Goal: Task Accomplishment & Management: Complete application form

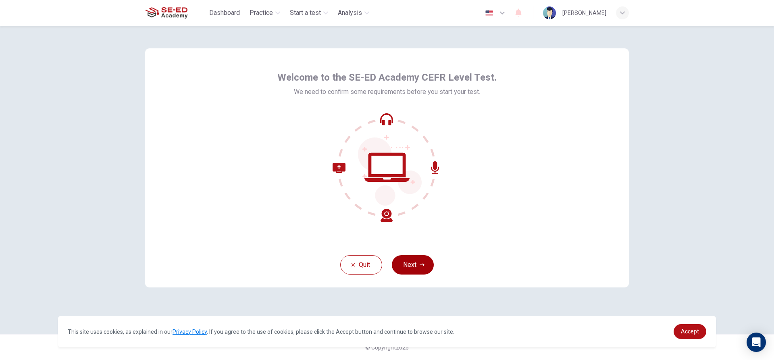
click at [406, 266] on button "Next" at bounding box center [413, 264] width 42 height 19
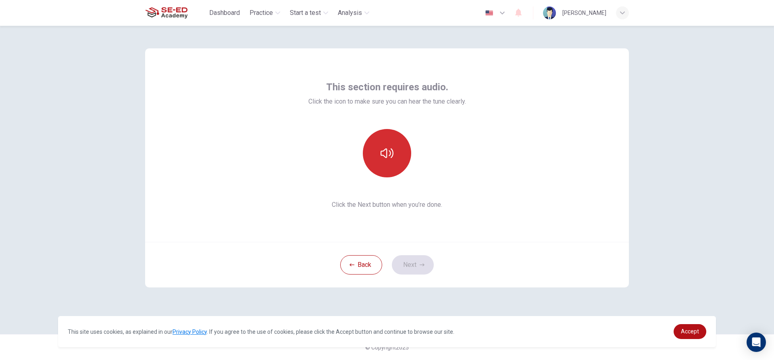
click at [392, 159] on icon "button" at bounding box center [386, 153] width 13 height 13
click at [399, 161] on button "button" at bounding box center [387, 153] width 48 height 48
click at [403, 269] on button "Next" at bounding box center [413, 264] width 42 height 19
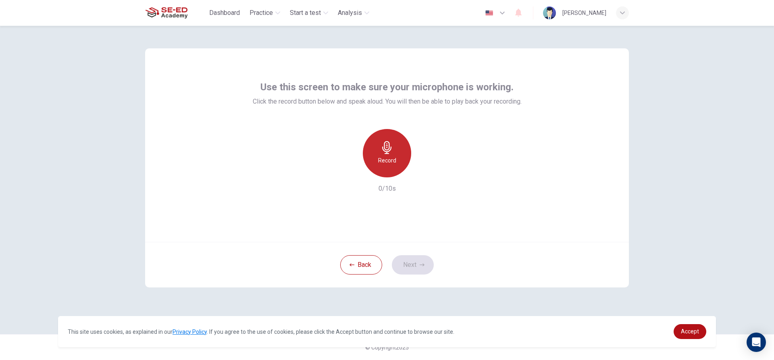
click at [387, 160] on h6 "Record" at bounding box center [387, 161] width 18 height 10
click at [422, 170] on icon "button" at bounding box center [424, 171] width 8 height 8
click at [349, 173] on icon "button" at bounding box center [349, 170] width 7 height 7
click at [379, 161] on h6 "Record" at bounding box center [387, 161] width 18 height 10
click at [418, 262] on button "Next" at bounding box center [413, 264] width 42 height 19
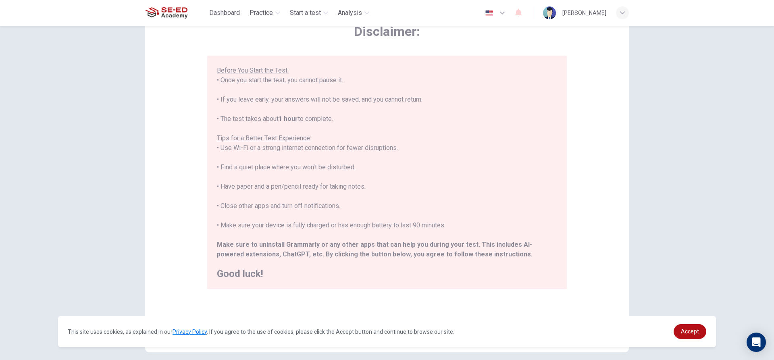
scroll to position [88, 0]
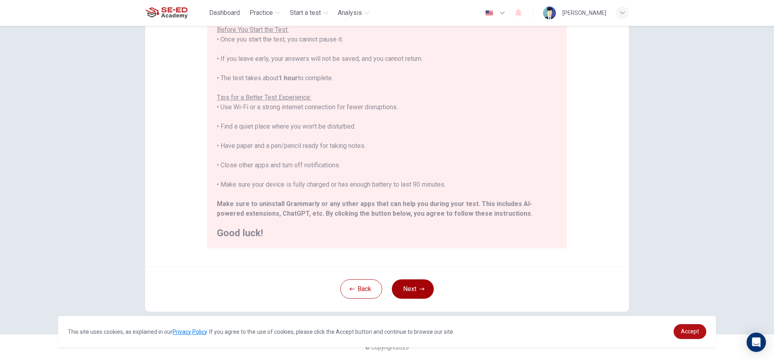
click at [419, 292] on button "Next" at bounding box center [413, 288] width 42 height 19
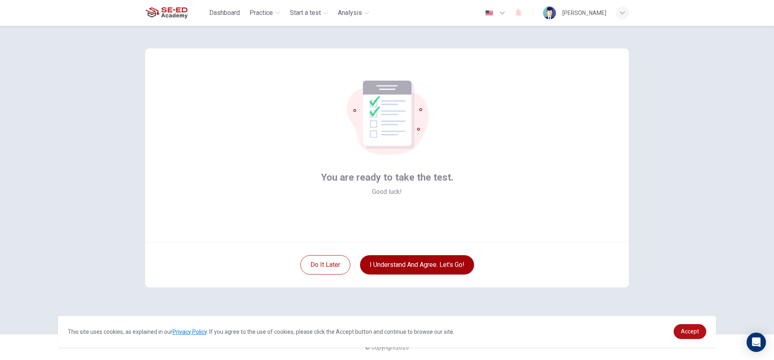
scroll to position [0, 0]
click at [424, 268] on button "I understand and agree. Let’s go!" at bounding box center [417, 264] width 114 height 19
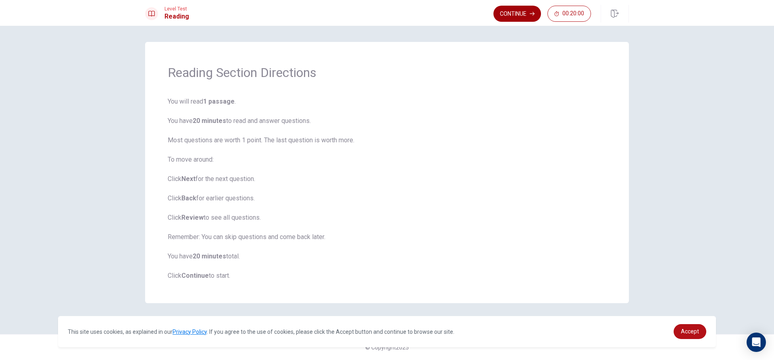
click at [526, 9] on button "Continue" at bounding box center [517, 14] width 48 height 16
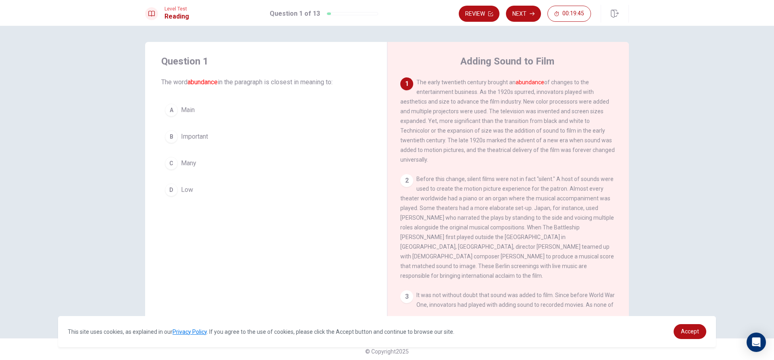
click at [167, 108] on div "A" at bounding box center [171, 110] width 13 height 13
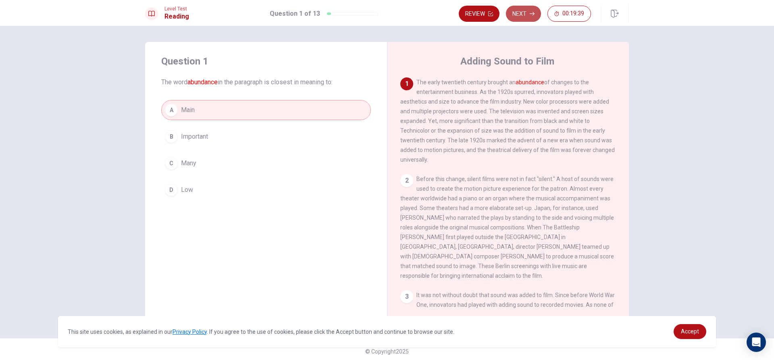
click at [519, 15] on button "Next" at bounding box center [523, 14] width 35 height 16
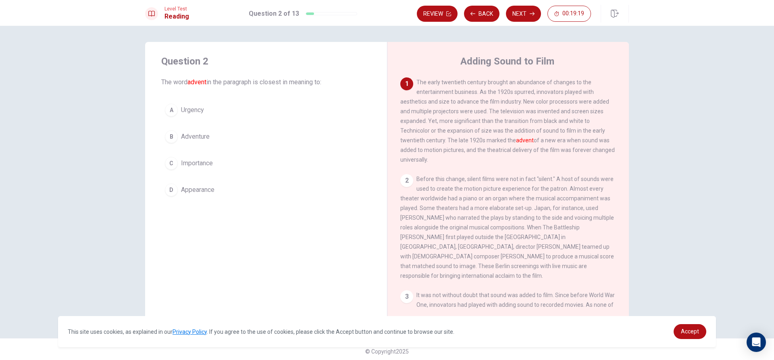
click at [196, 188] on span "Appearance" at bounding box center [197, 190] width 33 height 10
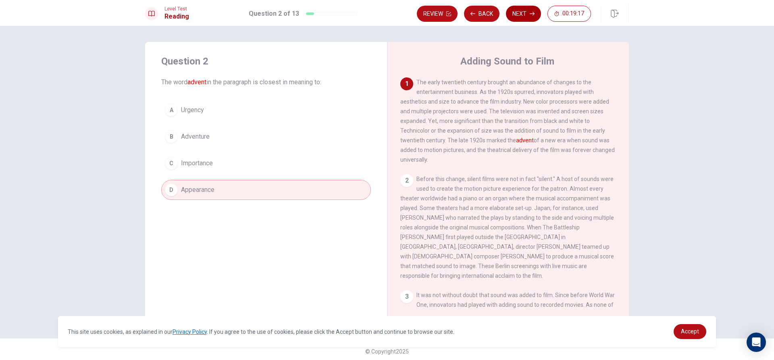
click at [520, 11] on button "Next" at bounding box center [523, 14] width 35 height 16
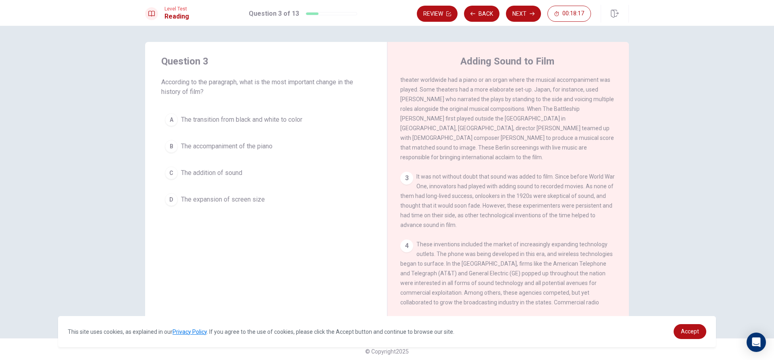
scroll to position [121, 0]
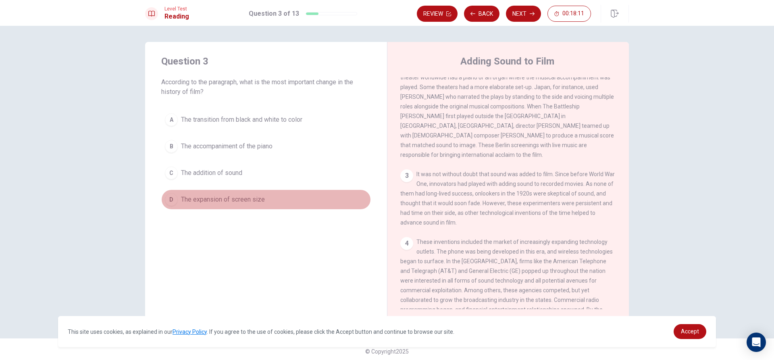
click at [227, 199] on span "The expansion of screen size" at bounding box center [223, 200] width 84 height 10
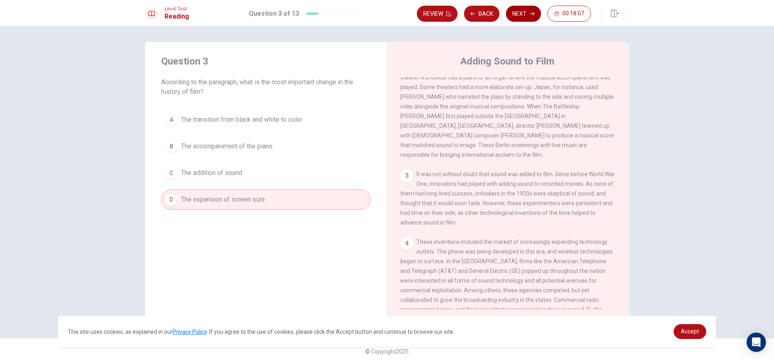
click at [516, 12] on button "Next" at bounding box center [523, 14] width 35 height 16
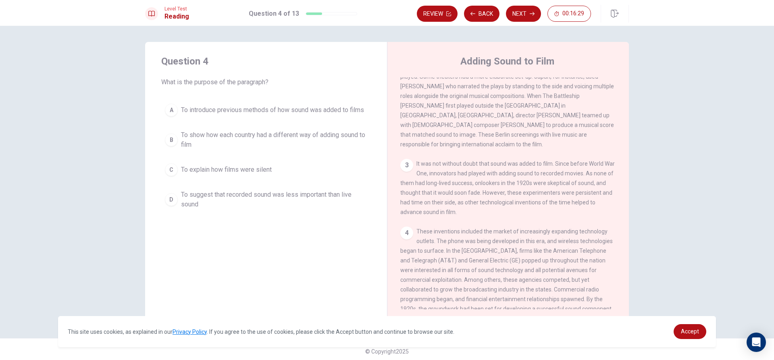
scroll to position [220, 0]
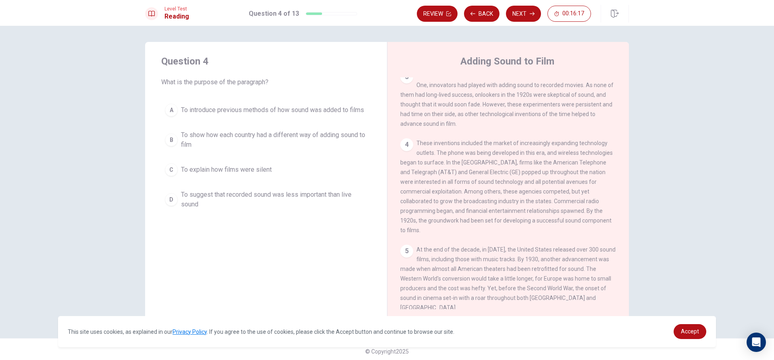
click at [286, 110] on span "To introduce previous methods of how sound was added to films" at bounding box center [272, 110] width 183 height 10
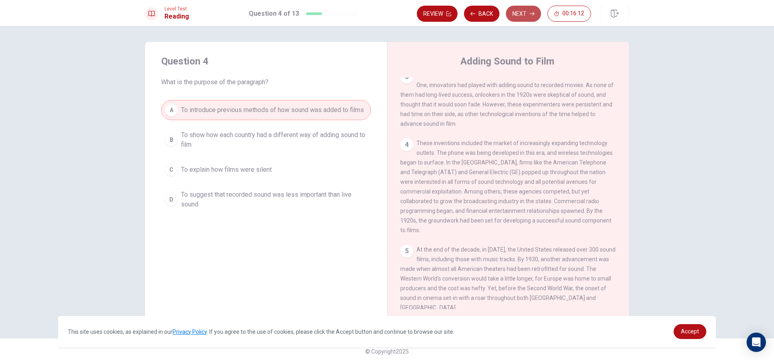
click at [523, 14] on button "Next" at bounding box center [523, 14] width 35 height 16
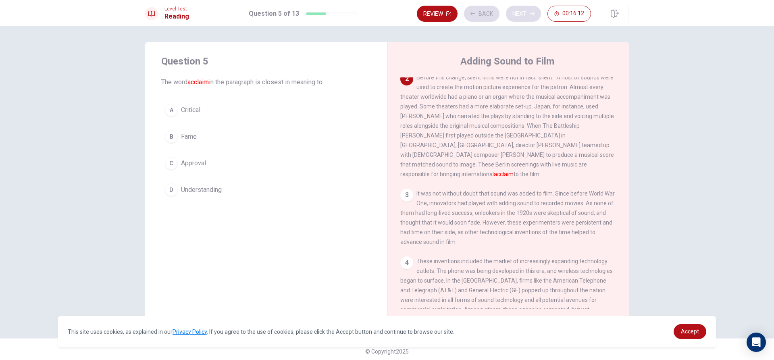
scroll to position [100, 0]
click at [207, 165] on button "C Approval" at bounding box center [266, 163] width 210 height 20
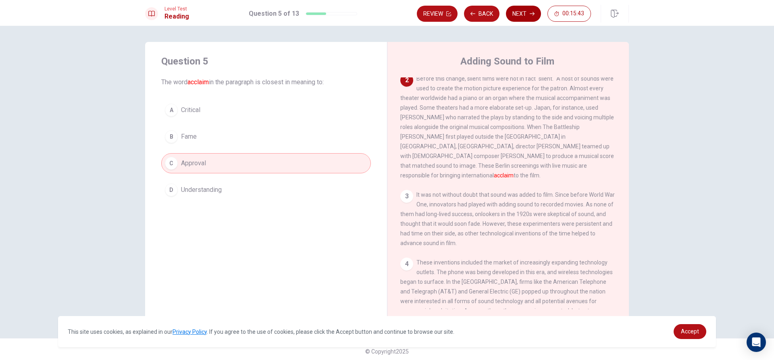
click at [521, 7] on button "Next" at bounding box center [523, 14] width 35 height 16
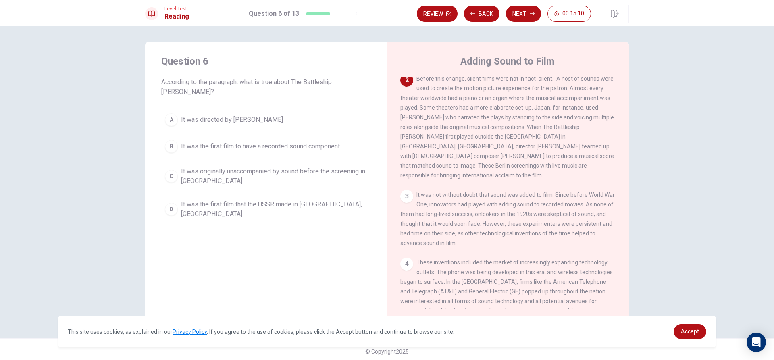
click at [307, 173] on span "It was originally unaccompanied by sound before the screening in [GEOGRAPHIC_DA…" at bounding box center [274, 175] width 186 height 19
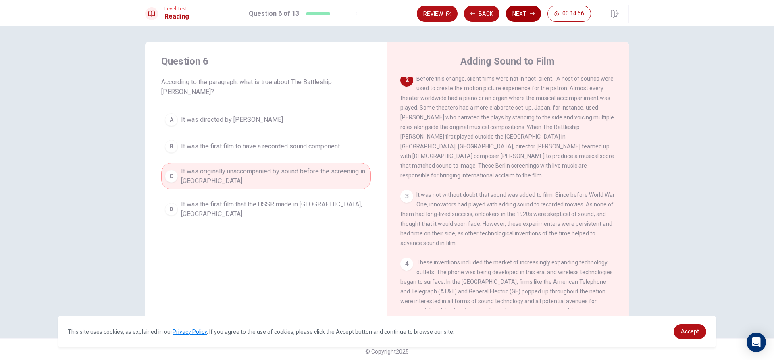
click at [531, 15] on icon "button" at bounding box center [532, 13] width 5 height 5
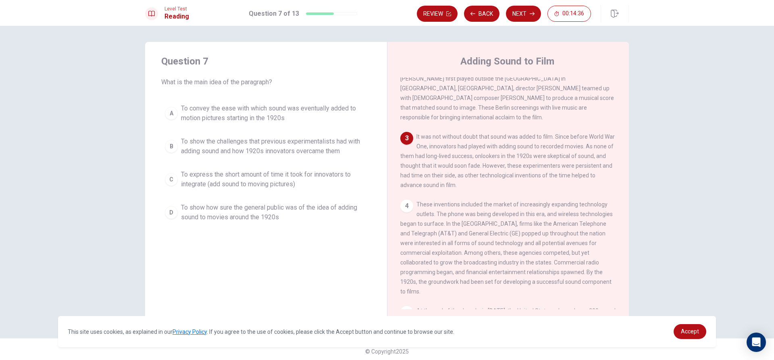
scroll to position [160, 0]
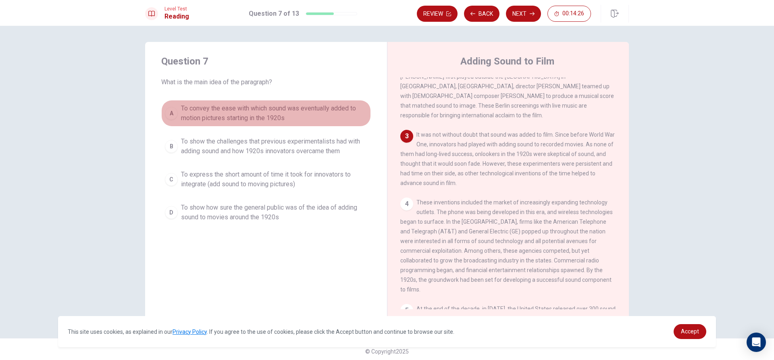
click at [326, 108] on span "To convey the ease with which sound was eventually added to motion pictures sta…" at bounding box center [274, 113] width 186 height 19
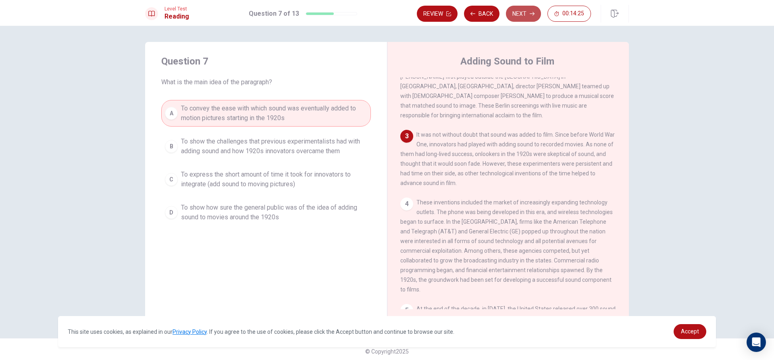
click at [521, 8] on button "Next" at bounding box center [523, 14] width 35 height 16
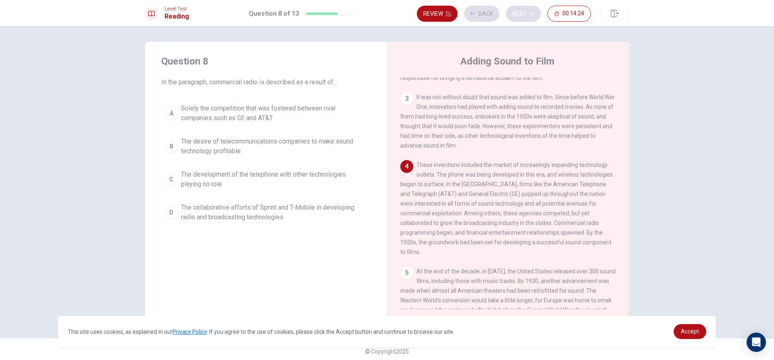
scroll to position [220, 0]
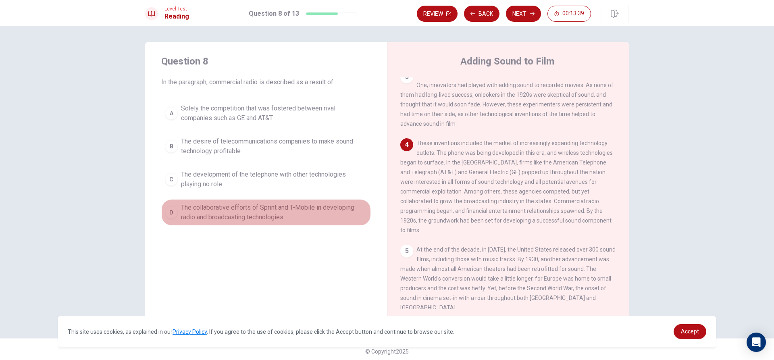
click at [338, 218] on span "The collaborative efforts of Sprint and T-Mobile in developing radio and broadc…" at bounding box center [274, 212] width 186 height 19
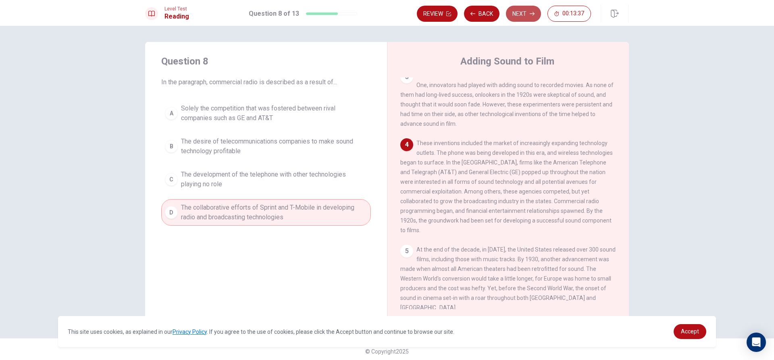
click at [524, 13] on button "Next" at bounding box center [523, 14] width 35 height 16
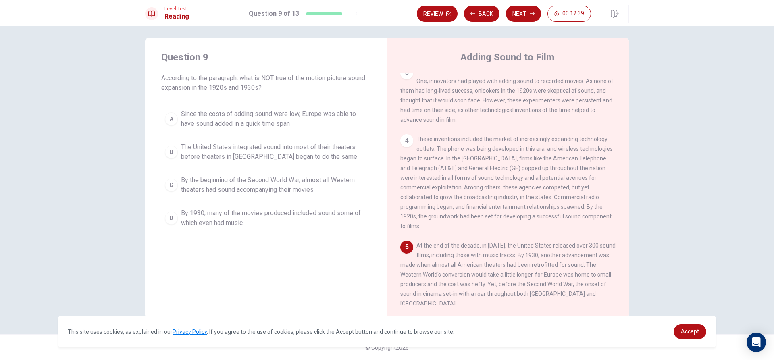
click at [317, 185] on span "By the beginning of the Second World War, almost all Western theaters had sound…" at bounding box center [274, 184] width 186 height 19
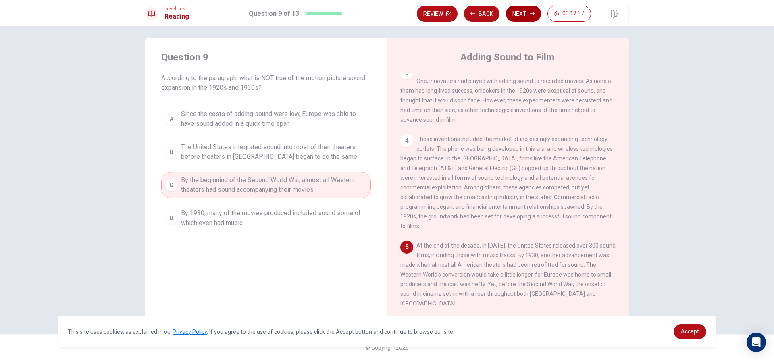
click at [522, 17] on button "Next" at bounding box center [523, 14] width 35 height 16
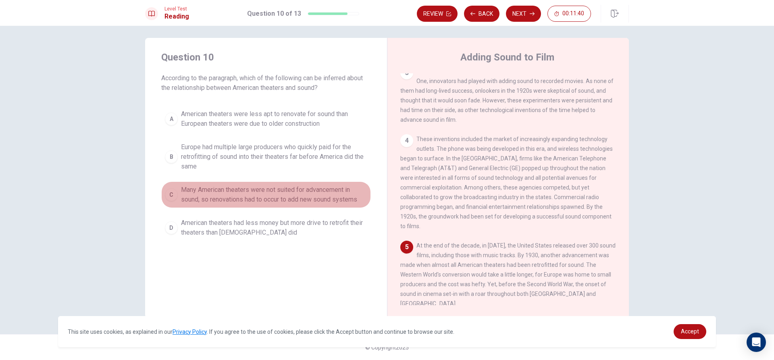
click at [205, 191] on span "Many American theaters were not suited for advancement in sound, so renovations…" at bounding box center [274, 194] width 186 height 19
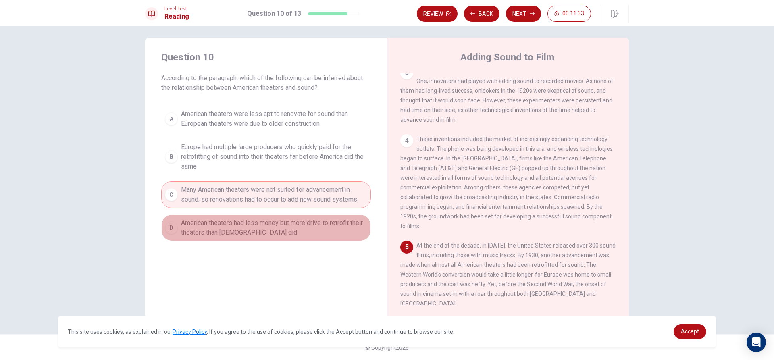
click at [167, 232] on div "D" at bounding box center [171, 227] width 13 height 13
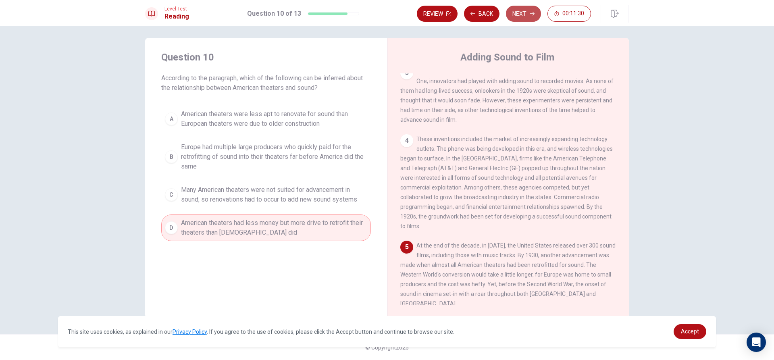
click at [518, 10] on button "Next" at bounding box center [523, 14] width 35 height 16
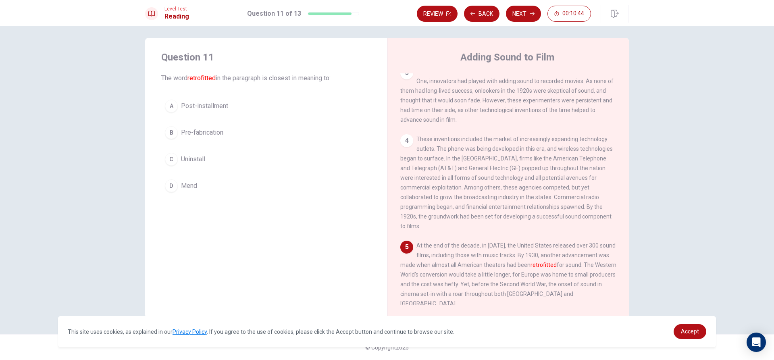
click at [222, 104] on span "Post-installment" at bounding box center [204, 106] width 47 height 10
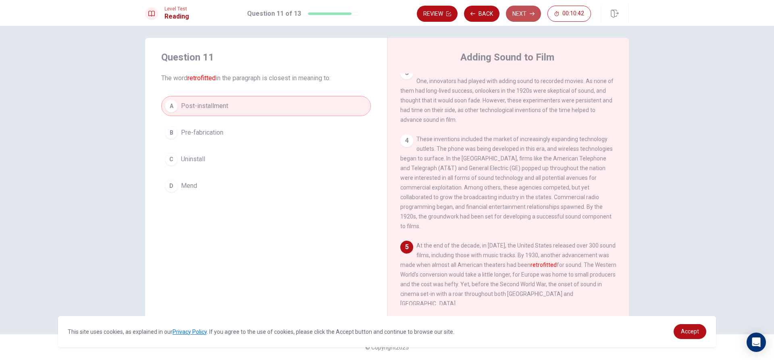
click at [520, 8] on button "Next" at bounding box center [523, 14] width 35 height 16
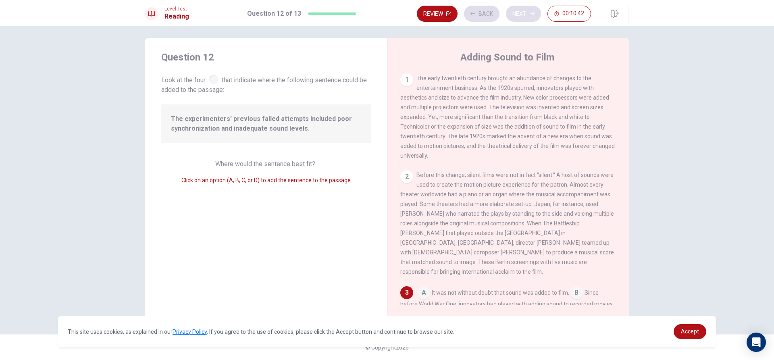
scroll to position [127, 0]
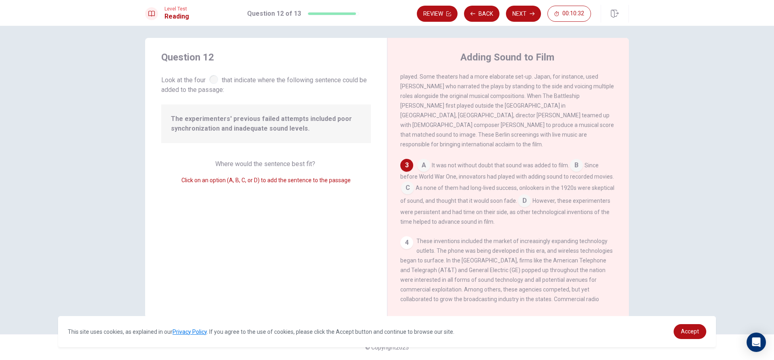
click at [418, 162] on input at bounding box center [423, 166] width 13 height 13
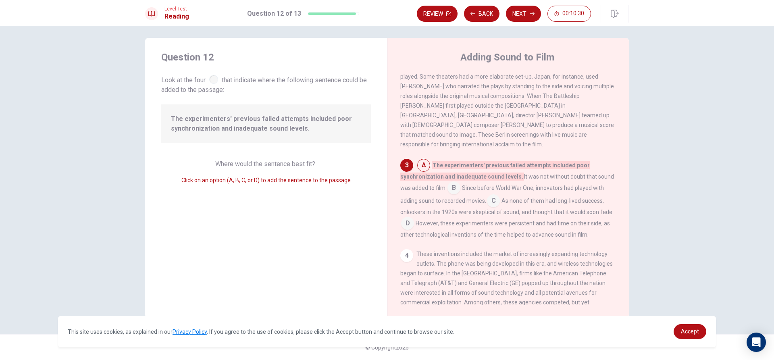
click at [455, 182] on input at bounding box center [453, 188] width 13 height 13
click at [406, 209] on span "As none of them had long-lived success, onlookers in the 1920s were skeptical o…" at bounding box center [506, 203] width 213 height 18
click at [408, 216] on input at bounding box center [407, 220] width 13 height 13
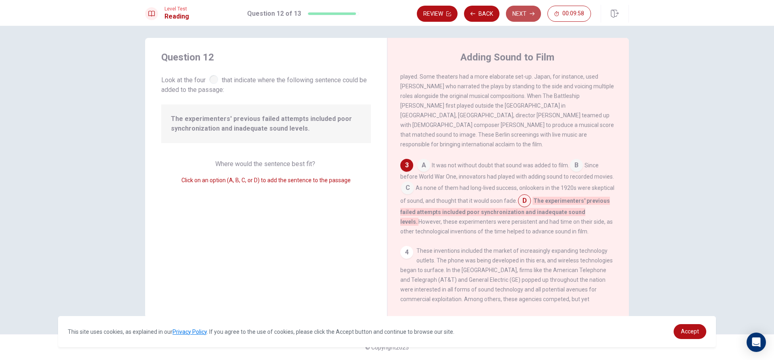
click at [526, 13] on button "Next" at bounding box center [523, 14] width 35 height 16
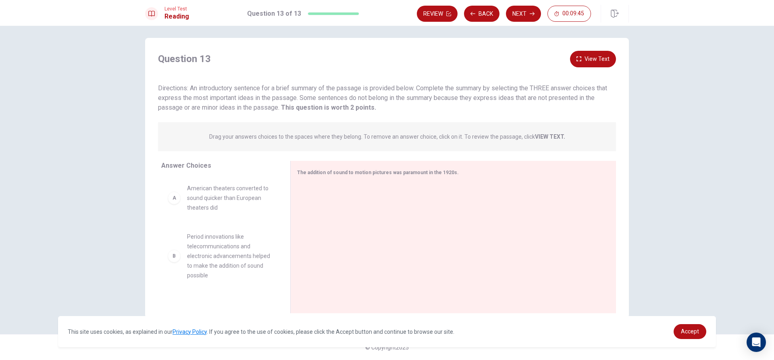
click at [593, 59] on button "View Text" at bounding box center [593, 59] width 46 height 17
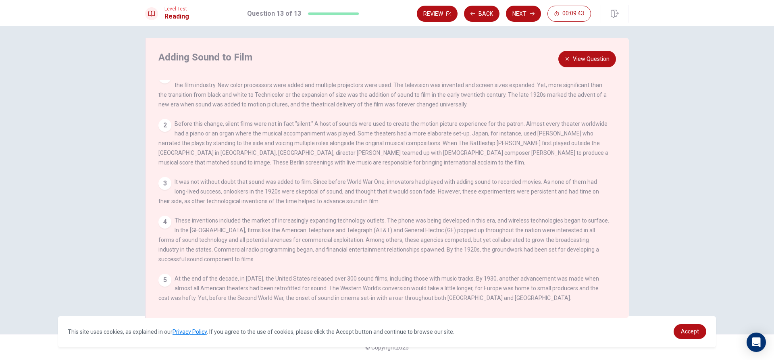
scroll to position [18, 0]
click at [580, 56] on button "View Question" at bounding box center [587, 59] width 58 height 17
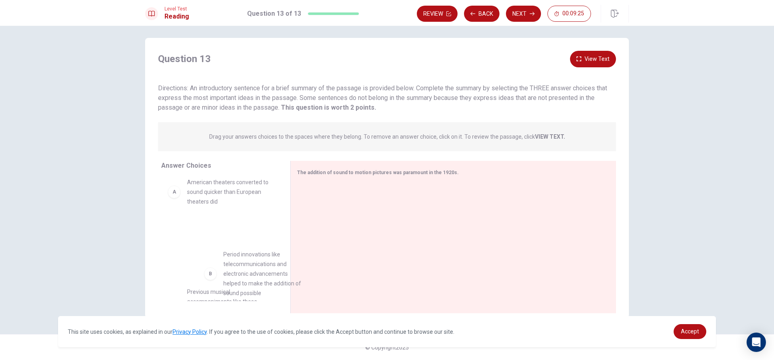
scroll to position [8, 0]
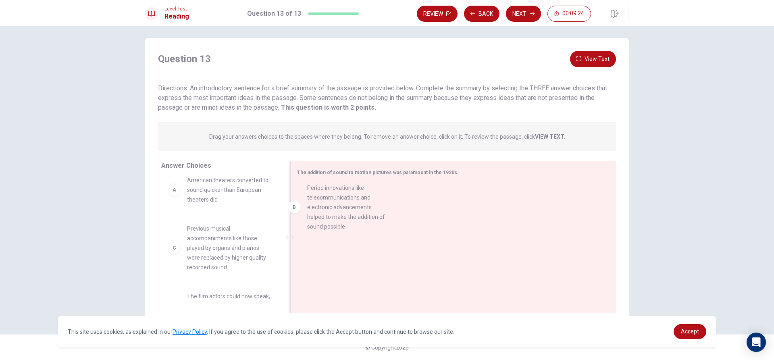
drag, startPoint x: 185, startPoint y: 238, endPoint x: 310, endPoint y: 190, distance: 134.2
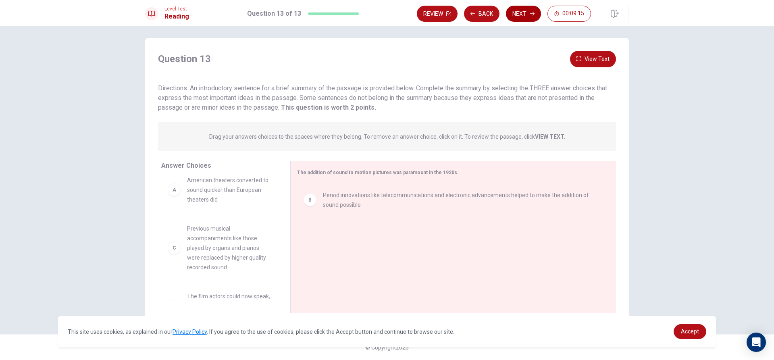
click at [529, 11] on button "Next" at bounding box center [523, 14] width 35 height 16
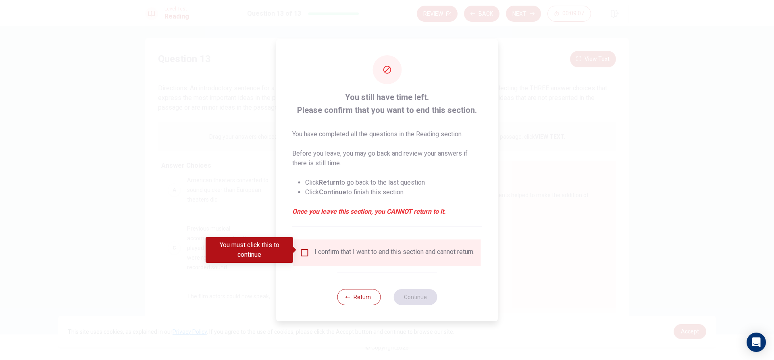
click at [318, 256] on div "I confirm that I want to end this section and cannot return." at bounding box center [394, 253] width 160 height 10
click at [307, 248] on input "You must click this to continue" at bounding box center [305, 253] width 10 height 10
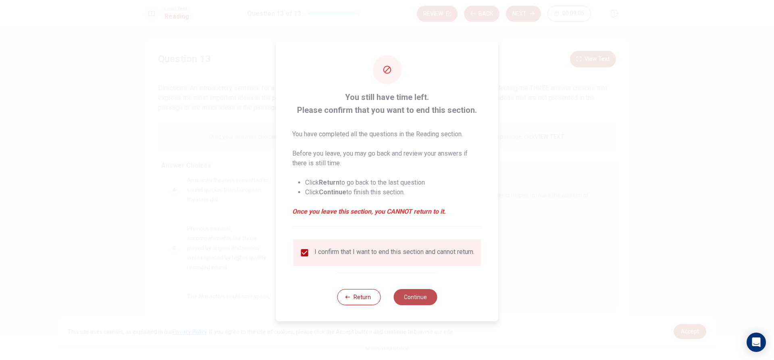
click at [422, 299] on button "Continue" at bounding box center [415, 297] width 44 height 16
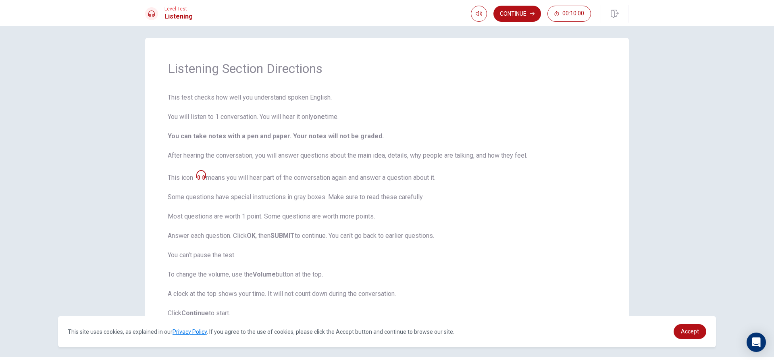
scroll to position [27, 0]
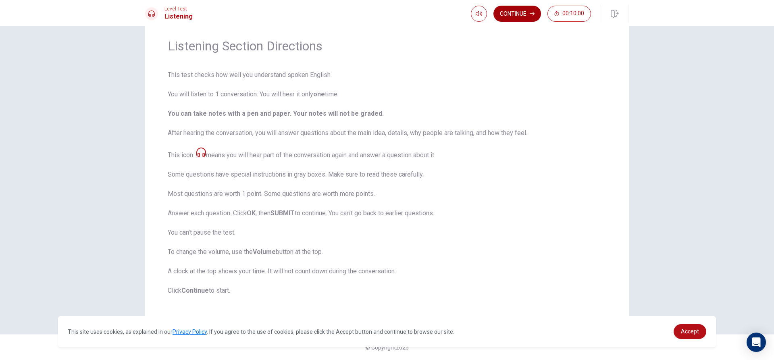
click at [524, 15] on button "Continue" at bounding box center [517, 14] width 48 height 16
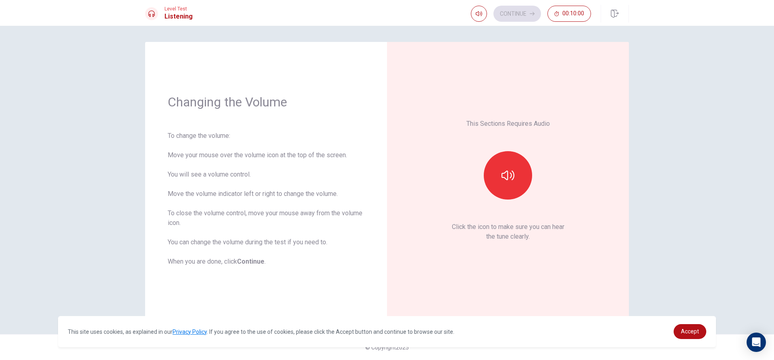
scroll to position [0, 0]
click at [525, 172] on button "button" at bounding box center [508, 175] width 48 height 48
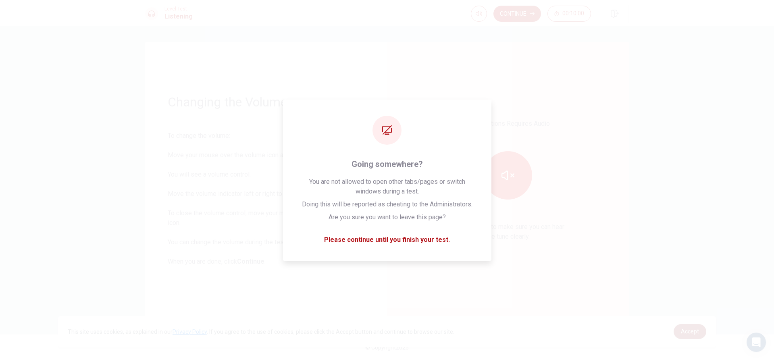
click at [698, 334] on span "Accept" at bounding box center [690, 331] width 18 height 6
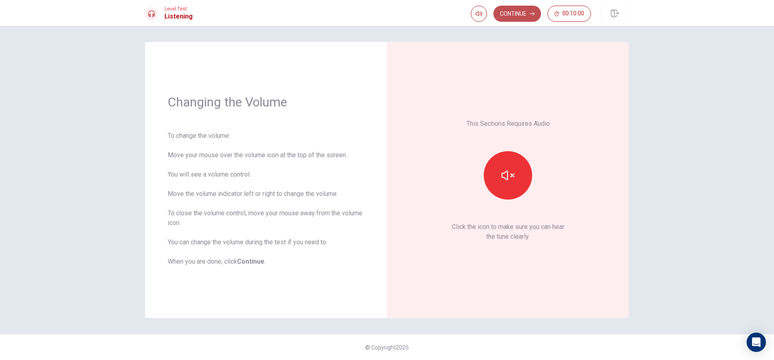
click at [518, 6] on button "Continue" at bounding box center [517, 14] width 48 height 16
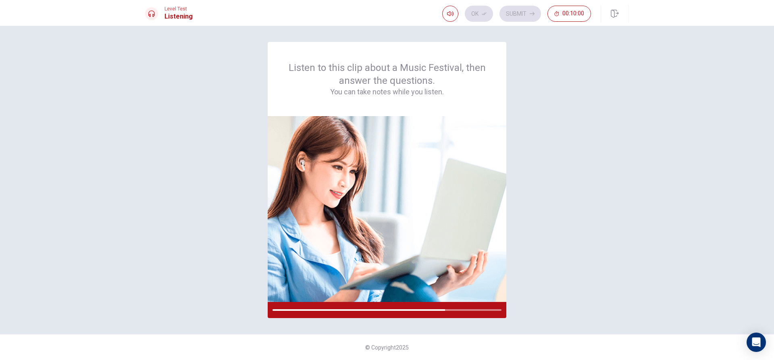
click at [477, 8] on div "Ok Submit 00:10:00" at bounding box center [516, 14] width 149 height 16
click at [446, 10] on button "button" at bounding box center [450, 14] width 16 height 16
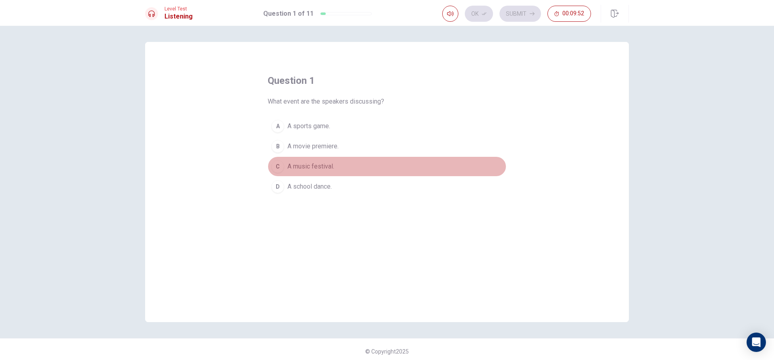
click at [309, 174] on button "C A music festival." at bounding box center [387, 166] width 239 height 20
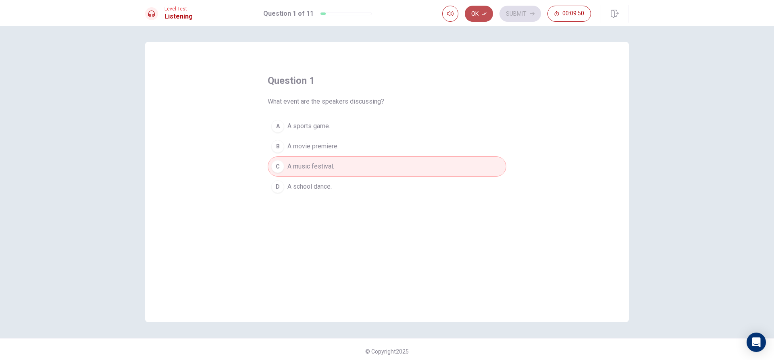
click at [478, 16] on button "Ok" at bounding box center [479, 14] width 28 height 16
click at [509, 12] on button "Submit" at bounding box center [520, 14] width 42 height 16
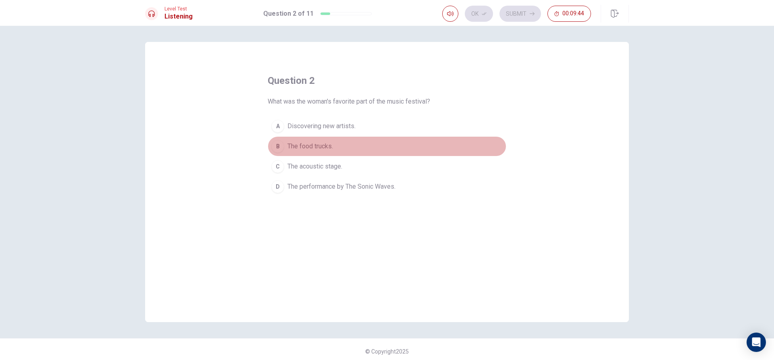
click at [351, 152] on button "B The food trucks." at bounding box center [387, 146] width 239 height 20
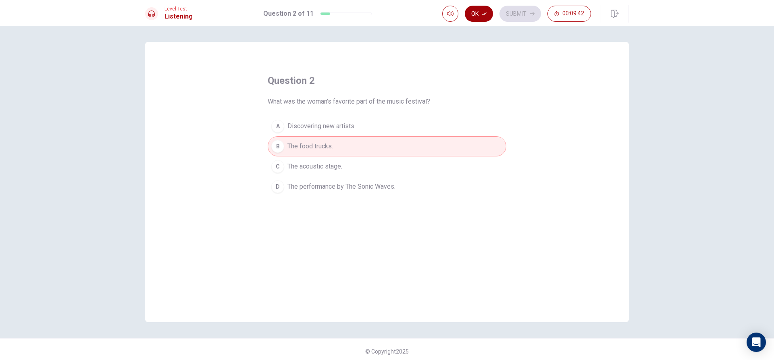
click at [485, 10] on button "Ok" at bounding box center [479, 14] width 28 height 16
click at [508, 10] on button "Submit" at bounding box center [520, 14] width 42 height 16
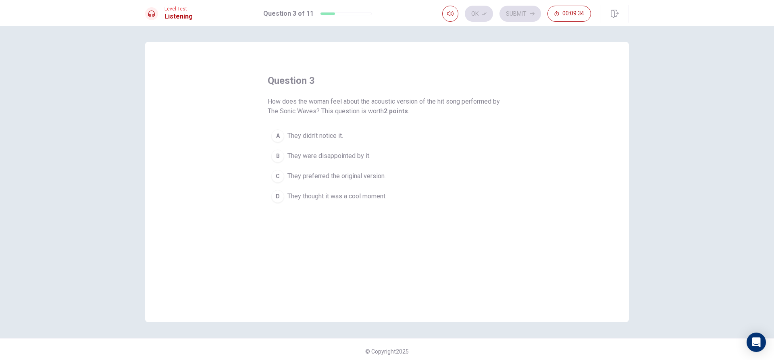
click at [383, 202] on button "D They thought it was a cool moment." at bounding box center [387, 196] width 239 height 20
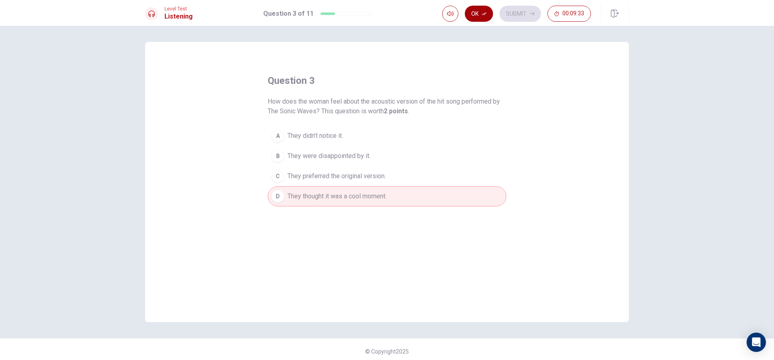
click at [475, 11] on button "Ok" at bounding box center [479, 14] width 28 height 16
click at [517, 6] on button "Submit" at bounding box center [520, 14] width 42 height 16
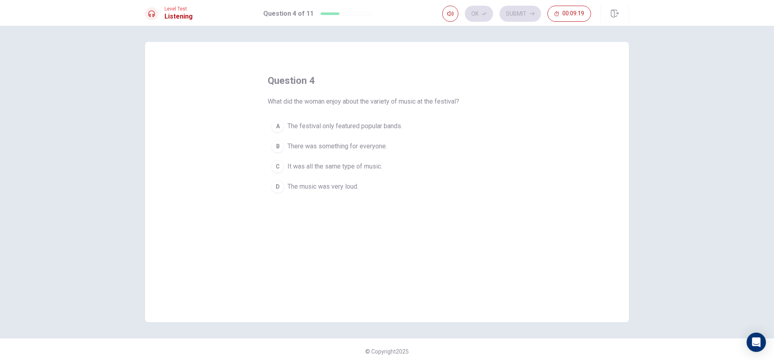
click at [385, 126] on span "The festival only featured popular bands." at bounding box center [344, 126] width 115 height 10
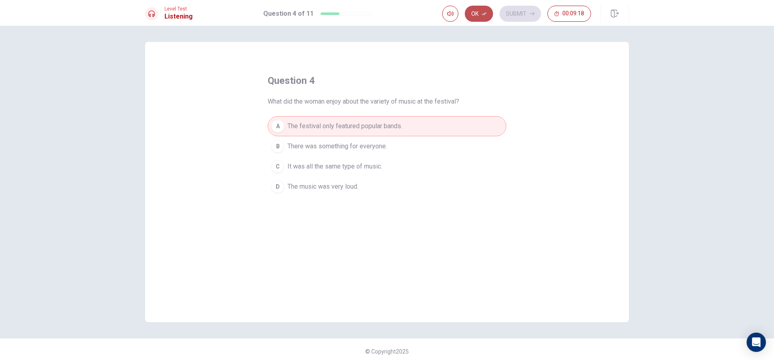
click at [476, 19] on button "Ok" at bounding box center [479, 14] width 28 height 16
click at [504, 14] on button "Submit" at bounding box center [520, 14] width 42 height 16
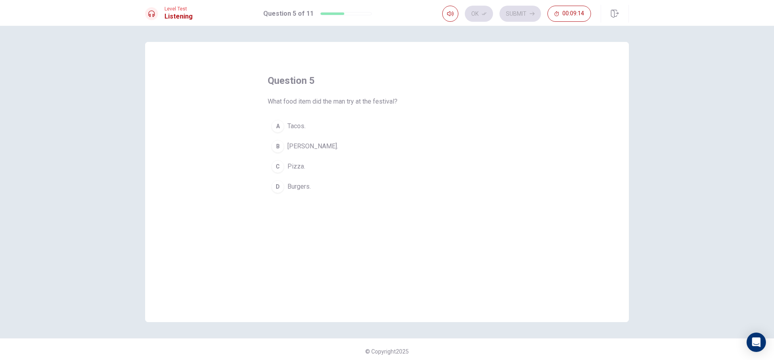
click at [324, 129] on button "A Tacos." at bounding box center [387, 126] width 239 height 20
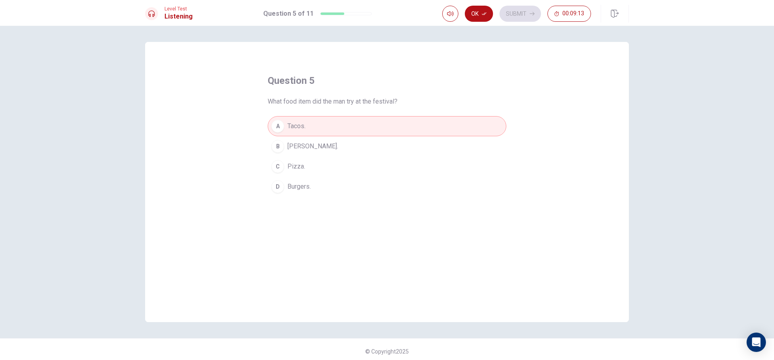
click at [475, 14] on button "Ok" at bounding box center [479, 14] width 28 height 16
click at [511, 10] on button "Submit" at bounding box center [520, 14] width 42 height 16
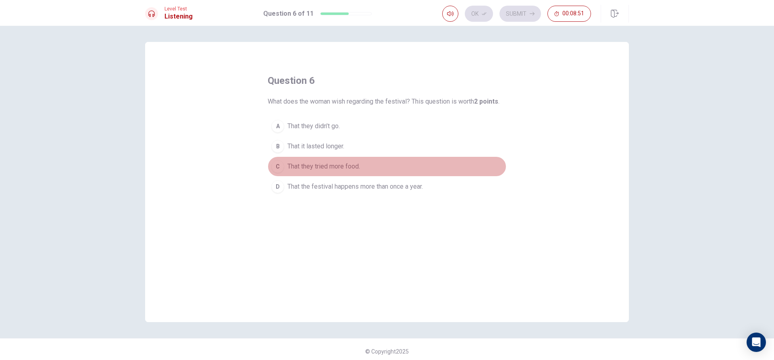
click at [343, 167] on span "That they tried more food." at bounding box center [323, 167] width 73 height 10
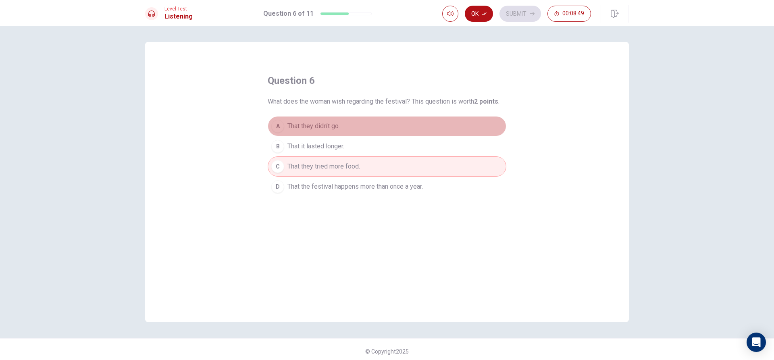
click at [377, 131] on button "A That they didn’t go." at bounding box center [387, 126] width 239 height 20
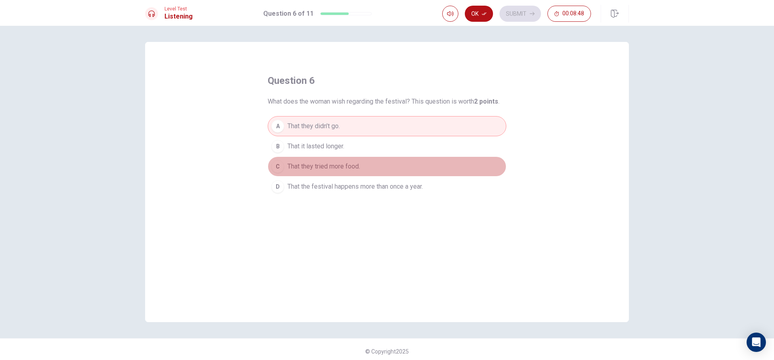
click at [374, 174] on button "C That they tried more food." at bounding box center [387, 166] width 239 height 20
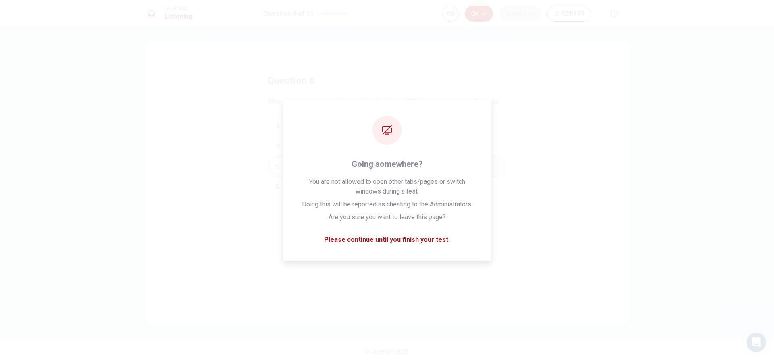
click at [488, 11] on button "Ok" at bounding box center [479, 14] width 28 height 16
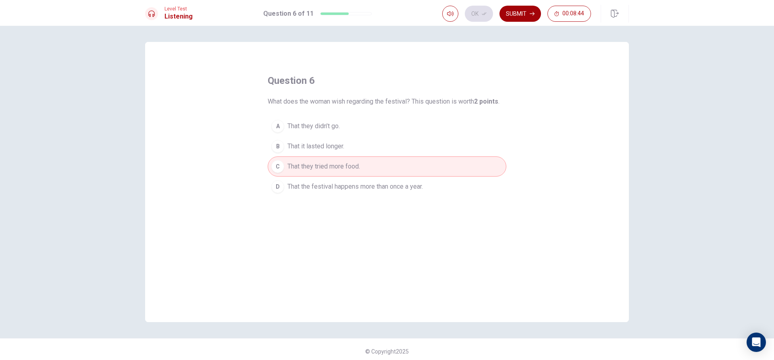
click at [507, 10] on button "Submit" at bounding box center [520, 14] width 42 height 16
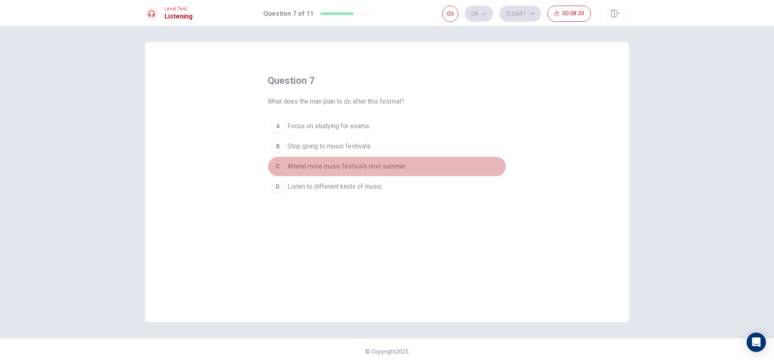
click at [354, 168] on span "Attend more music festivals next summer." at bounding box center [346, 167] width 119 height 10
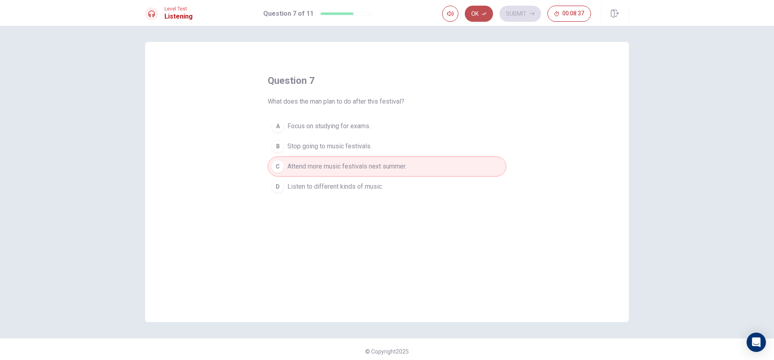
click at [477, 17] on button "Ok" at bounding box center [479, 14] width 28 height 16
click at [506, 8] on button "Submit" at bounding box center [520, 14] width 42 height 16
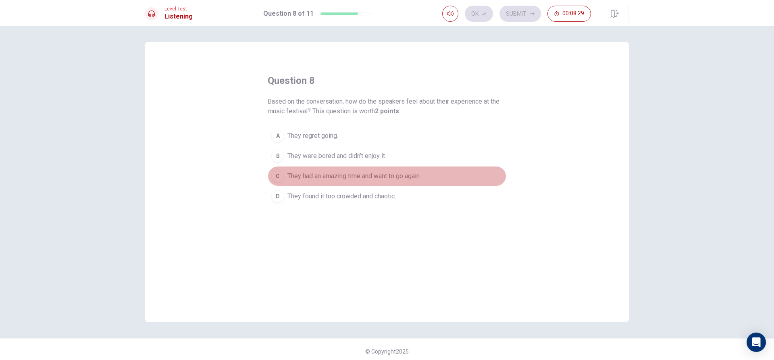
click at [393, 175] on span "They had an amazing time and want to go again." at bounding box center [353, 176] width 133 height 10
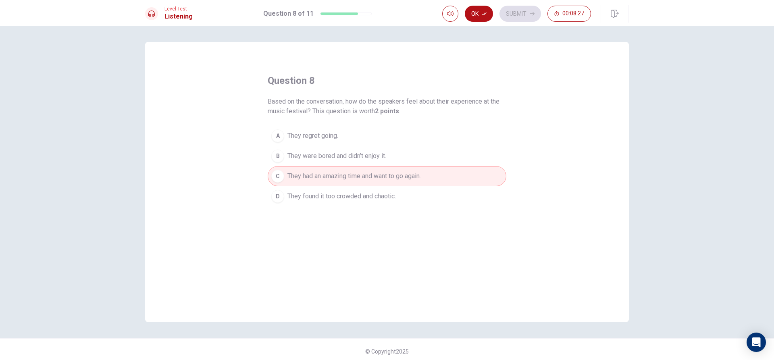
click at [366, 205] on button "D They found it too crowded and chaotic." at bounding box center [387, 196] width 239 height 20
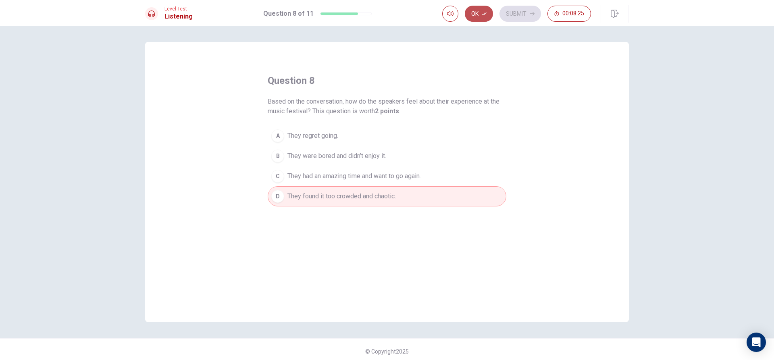
click at [486, 14] on icon "button" at bounding box center [484, 13] width 5 height 5
click at [509, 12] on button "Submit" at bounding box center [520, 14] width 42 height 16
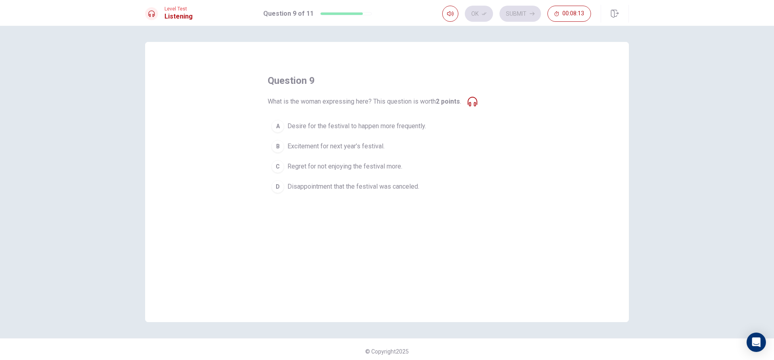
click at [336, 128] on span "Desire for the festival to happen more frequently." at bounding box center [356, 126] width 139 height 10
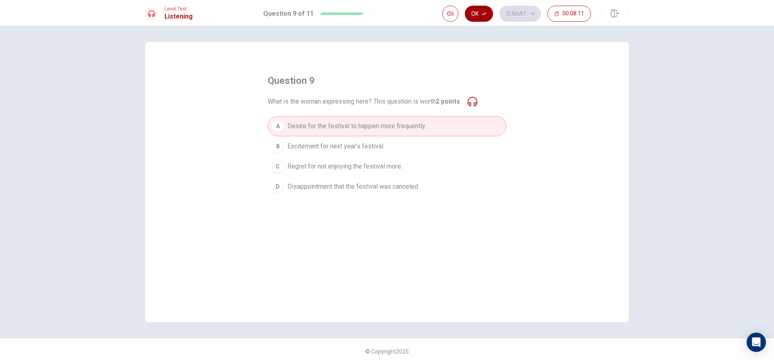
click at [488, 15] on button "Ok" at bounding box center [479, 14] width 28 height 16
click at [508, 15] on button "Submit" at bounding box center [520, 14] width 42 height 16
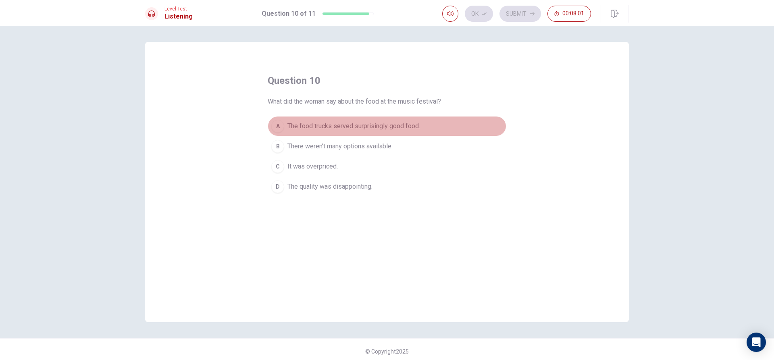
click at [412, 122] on span "The food trucks served surprisingly good food." at bounding box center [353, 126] width 133 height 10
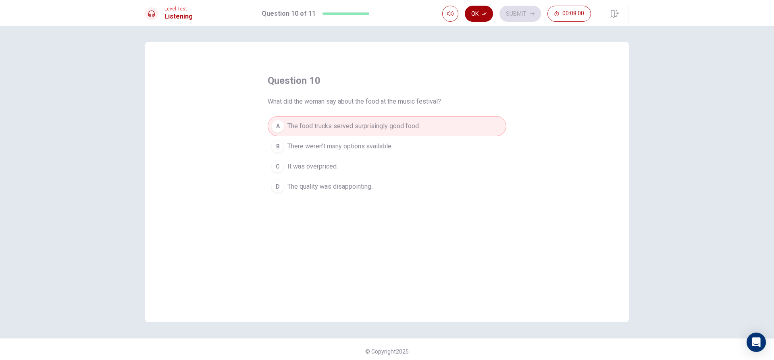
click at [474, 17] on button "Ok" at bounding box center [479, 14] width 28 height 16
click at [514, 6] on button "Submit" at bounding box center [520, 14] width 42 height 16
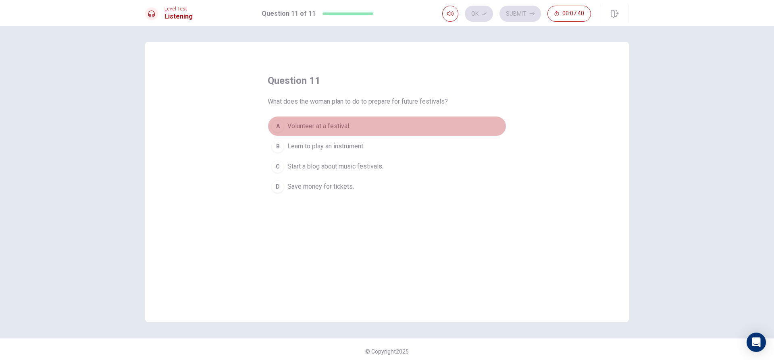
click at [332, 118] on button "A Volunteer at a festival." at bounding box center [387, 126] width 239 height 20
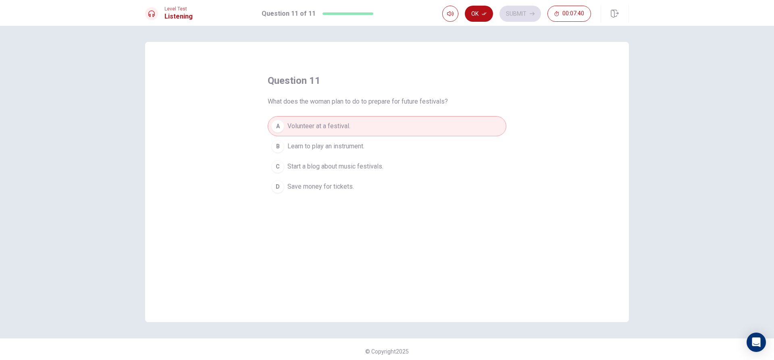
click at [340, 145] on span "Learn to play an instrument." at bounding box center [325, 146] width 77 height 10
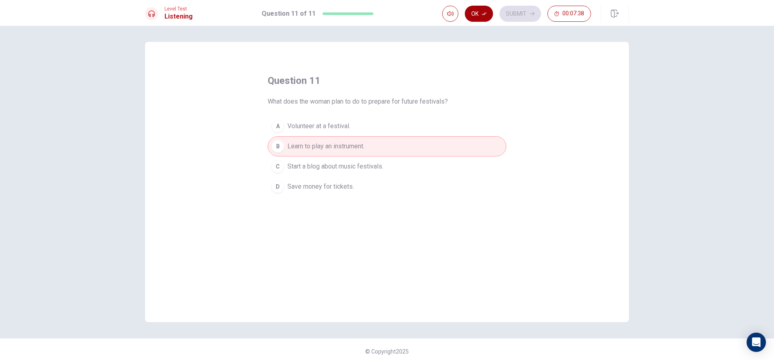
click at [484, 17] on button "Ok" at bounding box center [479, 14] width 28 height 16
click at [516, 11] on button "Submit" at bounding box center [520, 14] width 42 height 16
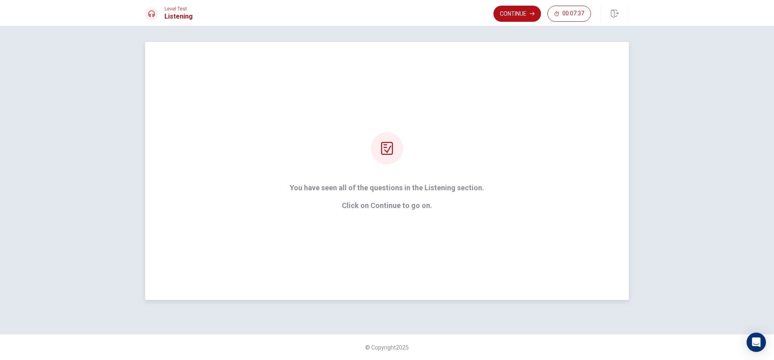
click at [354, 162] on div "You have seen all of the questions in the Listening section. Click on Continue …" at bounding box center [387, 170] width 217 height 77
click at [380, 207] on p "Click on Continue to go on." at bounding box center [387, 206] width 194 height 8
click at [516, 9] on button "Continue" at bounding box center [517, 14] width 48 height 16
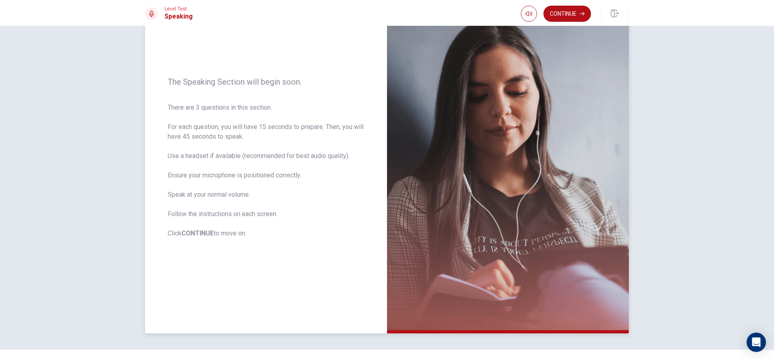
scroll to position [75, 0]
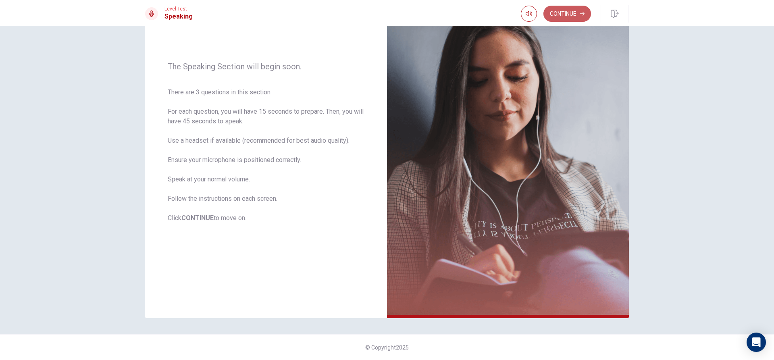
click at [561, 10] on button "Continue" at bounding box center [567, 14] width 48 height 16
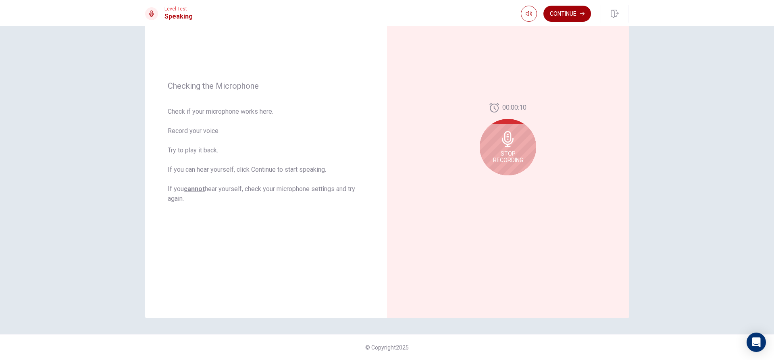
click at [560, 12] on button "Continue" at bounding box center [567, 14] width 48 height 16
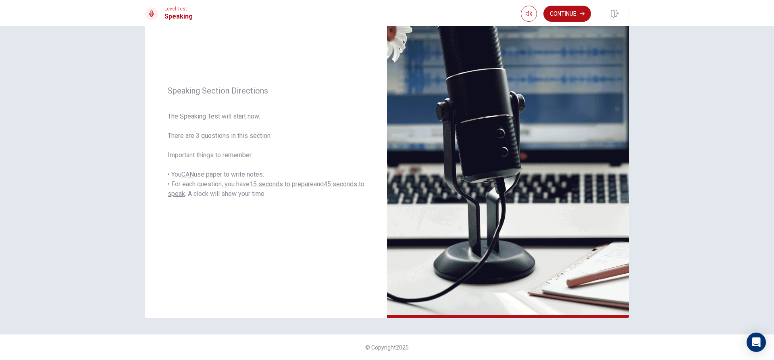
click at [564, 5] on div "Continue" at bounding box center [575, 14] width 108 height 18
click at [565, 9] on button "Continue" at bounding box center [567, 14] width 48 height 16
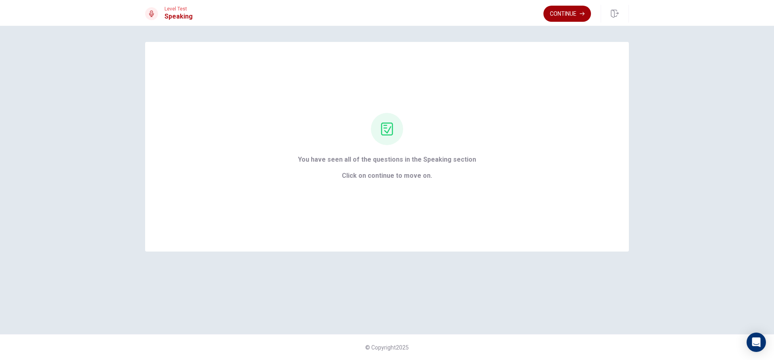
click at [571, 9] on button "Continue" at bounding box center [567, 14] width 48 height 16
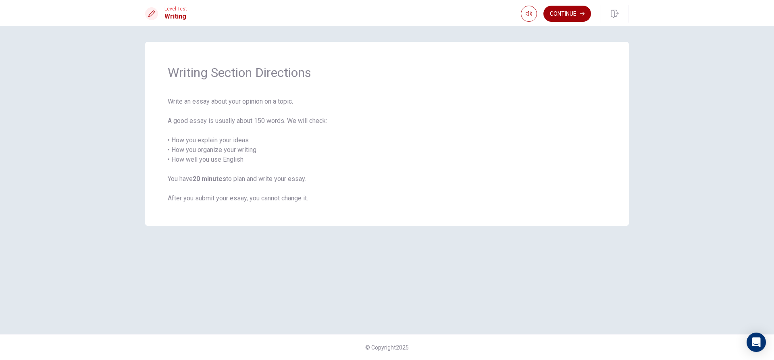
click at [574, 20] on button "Continue" at bounding box center [567, 14] width 48 height 16
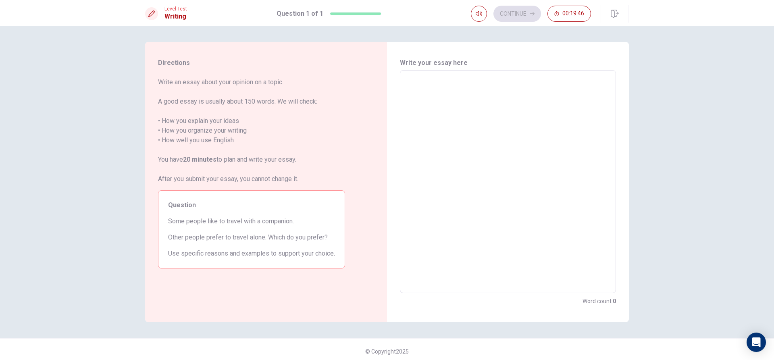
click at [572, 95] on textarea at bounding box center [507, 182] width 205 height 210
type textarea "i"
type textarea "x"
type textarea "i"
type textarea "x"
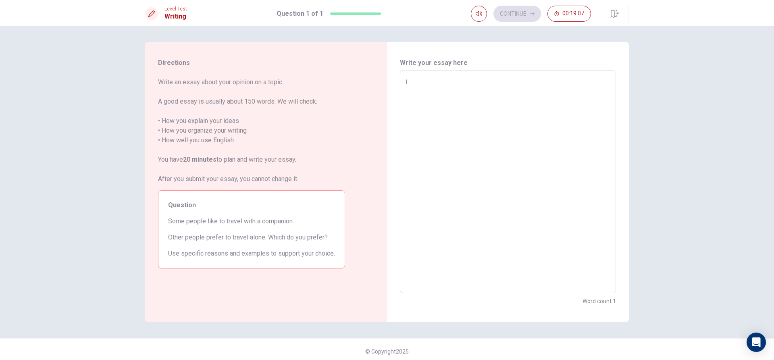
type textarea "i w"
type textarea "x"
type textarea "i wo"
type textarea "x"
type textarea "i wou"
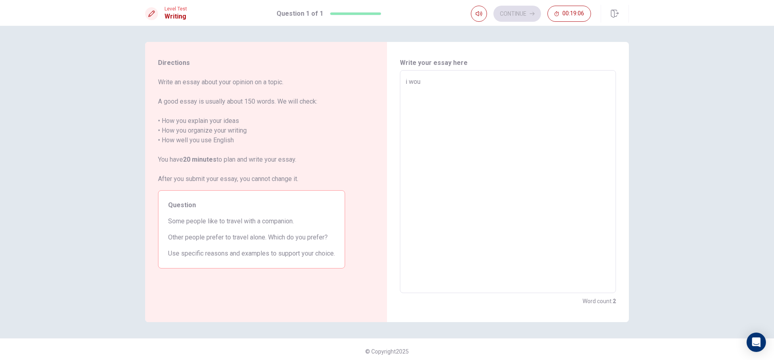
type textarea "x"
type textarea "i woul"
type textarea "x"
type textarea "i would"
type textarea "x"
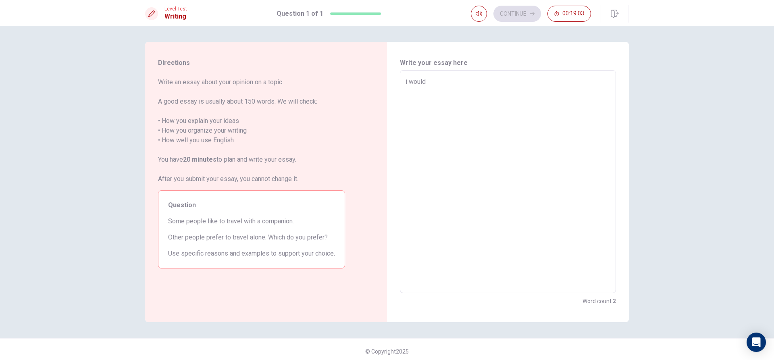
type textarea "i wouldl"
type textarea "x"
type textarea "i wouldli"
type textarea "x"
type textarea "i wouldlik"
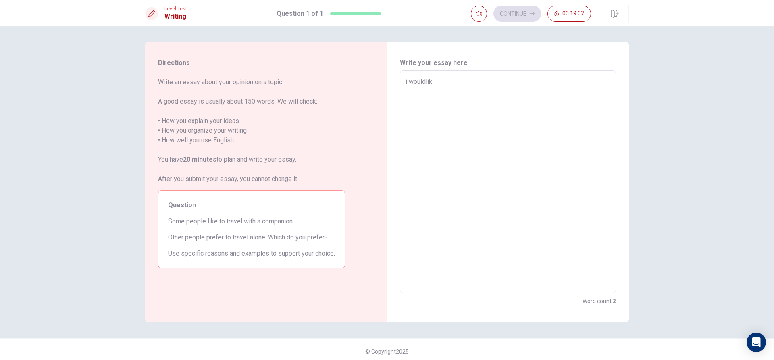
type textarea "x"
type textarea "i wouldlike"
type textarea "x"
type textarea "i wouldlike"
type textarea "x"
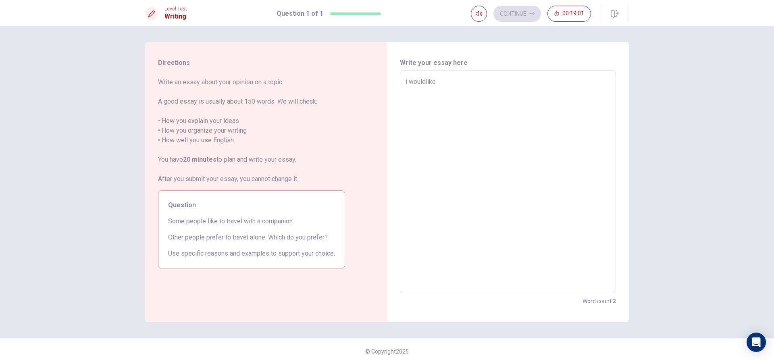
type textarea "i wouldlike t"
type textarea "x"
type textarea "i wouldlike to"
type textarea "x"
type textarea "i wouldlike to"
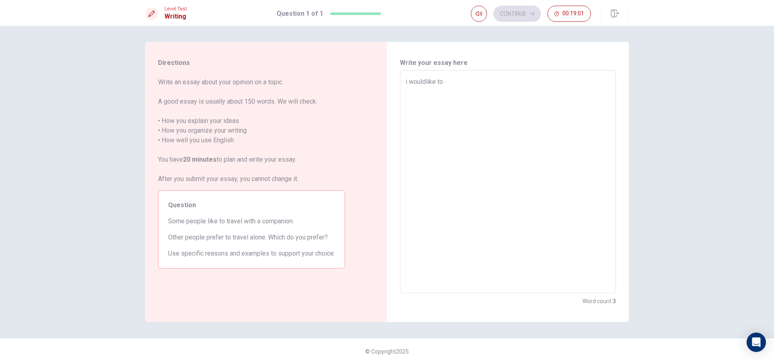
type textarea "x"
type textarea "i wouldlike to t"
type textarea "x"
type textarea "i wouldlike to tr"
type textarea "x"
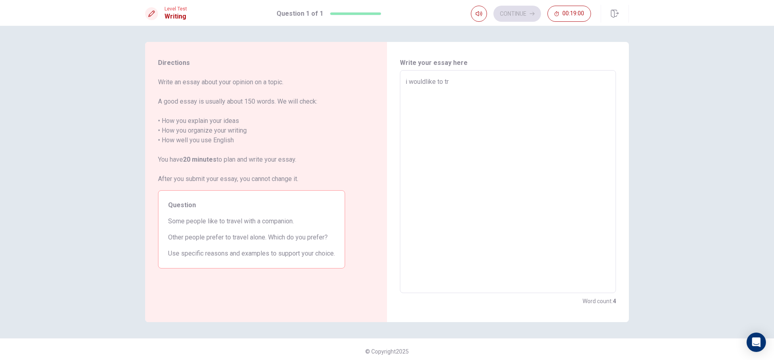
type textarea "i wouldlike to tra"
type textarea "x"
type textarea "i wouldlike to trav"
type textarea "x"
type textarea "i wouldlike to trave"
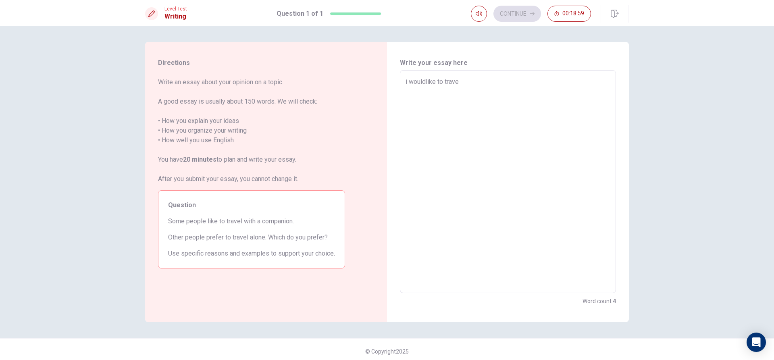
type textarea "x"
type textarea "i wouldlike to travel"
type textarea "x"
type textarea "i wouldlike to travel"
type textarea "x"
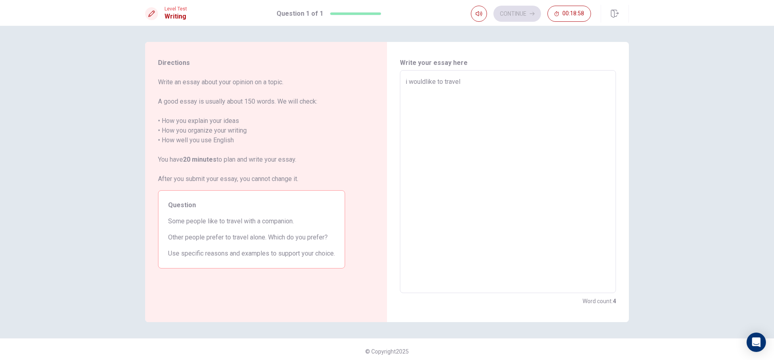
type textarea "i wouldlike to travel w"
type textarea "x"
type textarea "i wouldlike to travel wi"
type textarea "x"
type textarea "i wouldlike to travel wit"
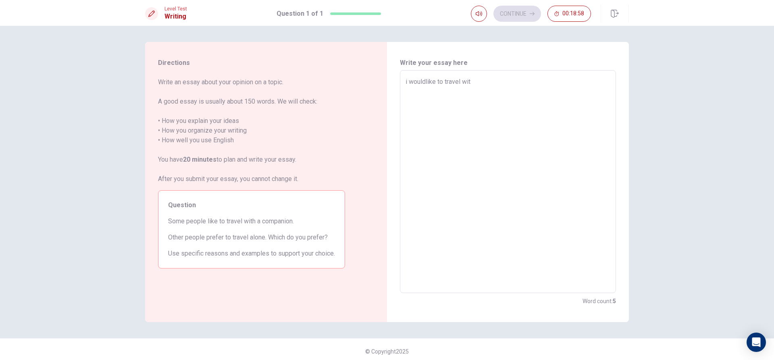
type textarea "x"
type textarea "i wouldlike to travel with"
type textarea "x"
type textarea "i wouldlike to travel with"
type textarea "x"
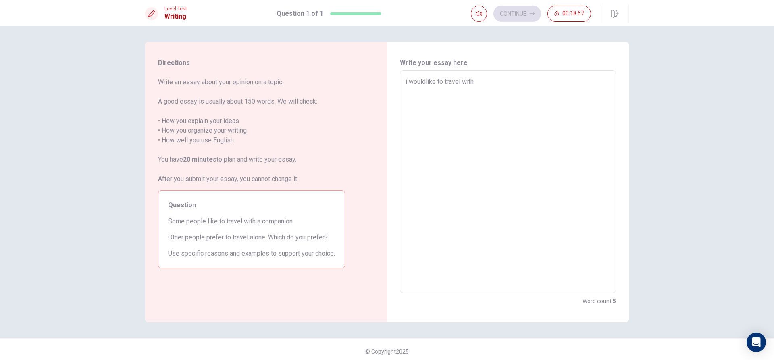
type textarea "i wouldlike to travel with c"
type textarea "x"
type textarea "i wouldlike to travel with co"
type textarea "x"
type textarea "i wouldlike to travel with com"
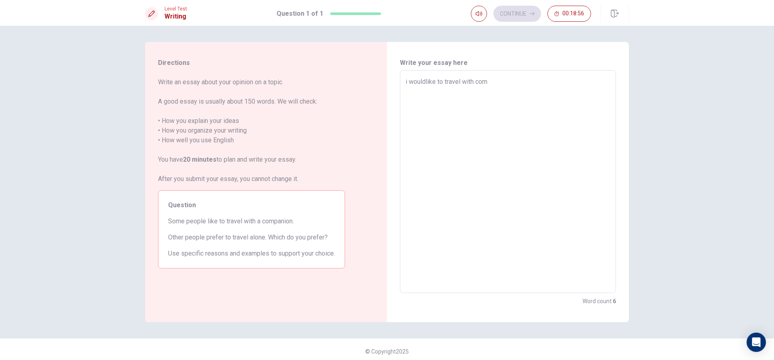
type textarea "x"
type textarea "i wouldlike to travel with coma"
type textarea "x"
type textarea "i wouldlike to travel with com"
type textarea "x"
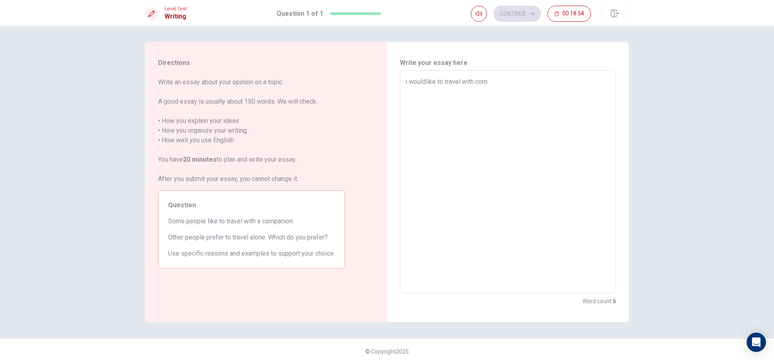
type textarea "i wouldlike to travel with comp"
type textarea "x"
type textarea "i wouldlike to travel with compa"
type textarea "x"
type textarea "i wouldlike to travel with compan"
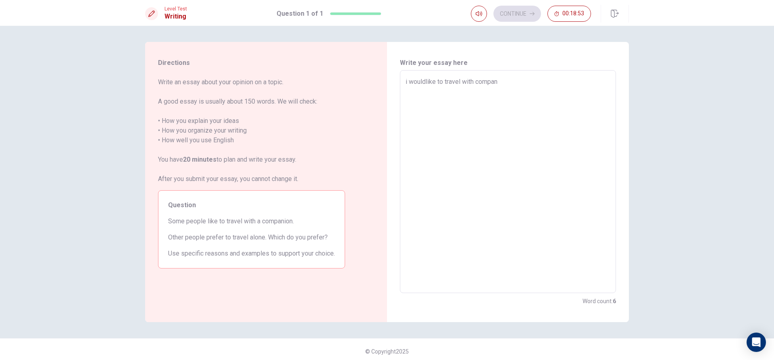
type textarea "x"
type textarea "i wouldlike to travel with compani"
type textarea "x"
type textarea "i wouldlike to travel with companio"
type textarea "x"
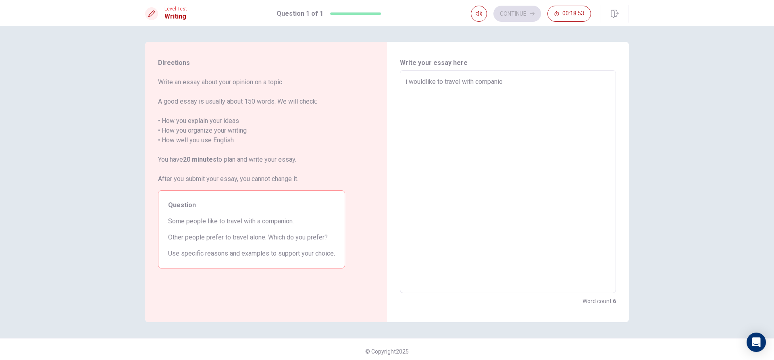
type textarea "i wouldlike to travel with companion"
type textarea "x"
type textarea "i wouldlike to travel with companion"
type textarea "x"
type textarea "i wouldlike to travel with companion s"
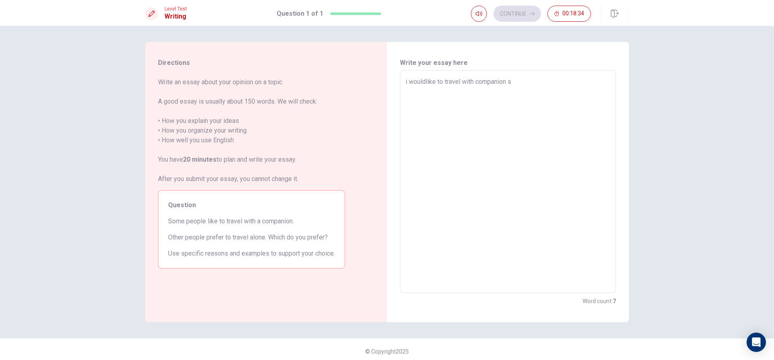
type textarea "x"
type textarea "i wouldlike to travel with companion"
type textarea "x"
type textarea "i wouldlike to travel with companion"
type textarea "x"
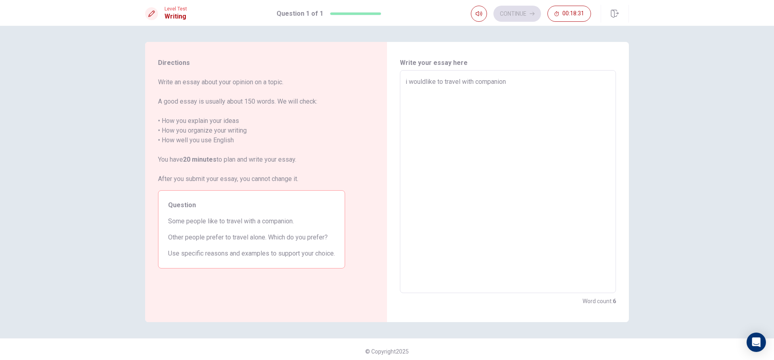
type textarea "i wouldlike to travel with companions"
type textarea "x"
type textarea "i wouldlike to travel with companionsb"
type textarea "x"
type textarea "i wouldlike to travel with companionsbe"
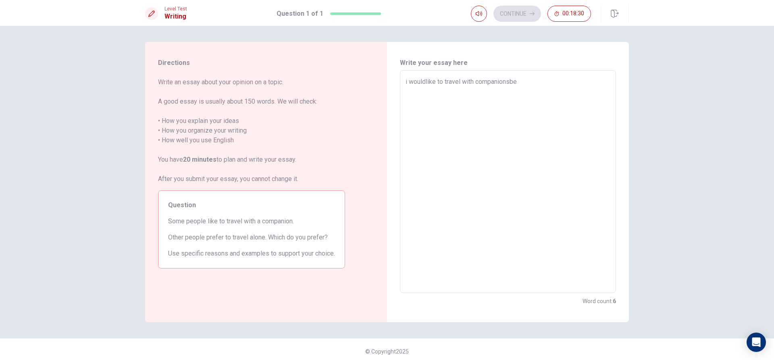
type textarea "x"
type textarea "i wouldlike to travel with companionsbec"
type textarea "x"
type textarea "i wouldlike to travel with companionsbeca"
type textarea "x"
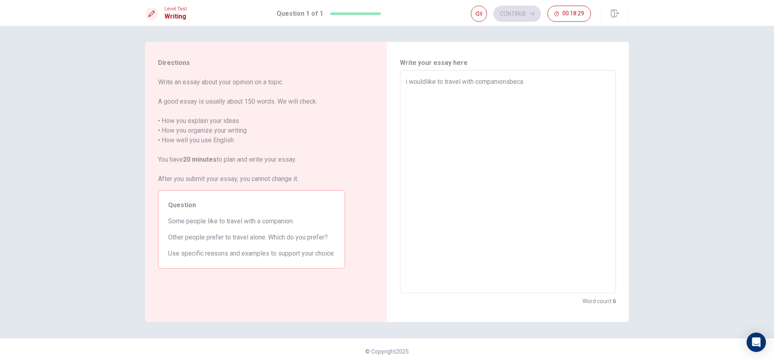
type textarea "i wouldlike to travel with companionsbecau"
type textarea "x"
type textarea "i wouldlike to travel with companionsbecaus"
type textarea "x"
type textarea "i wouldlike to travel with companionsbecause"
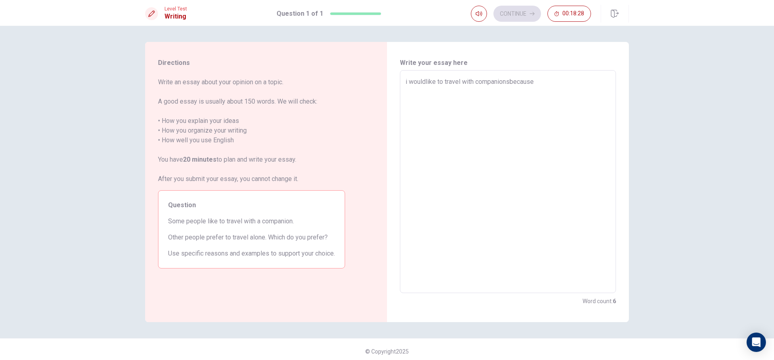
type textarea "x"
type textarea "i wouldlike to travel with companionsbecause"
type textarea "x"
type textarea "i wouldlike to travel with companionsbecause w"
type textarea "x"
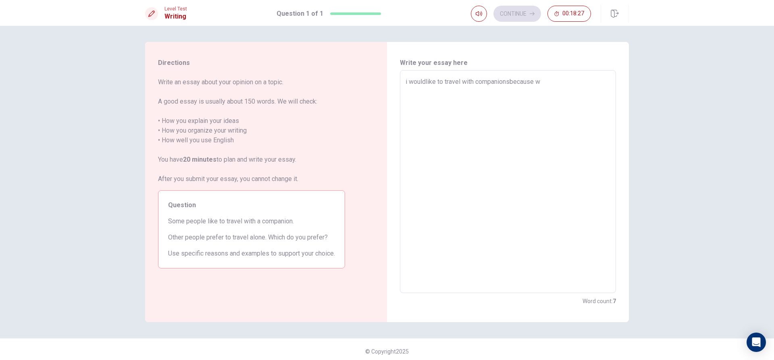
type textarea "i wouldlike to travel with companionsbecause we"
type textarea "x"
type textarea "i wouldlike to travel with companionsbecause we"
type textarea "x"
type textarea "i wouldlike to travel with companionsbecause we w"
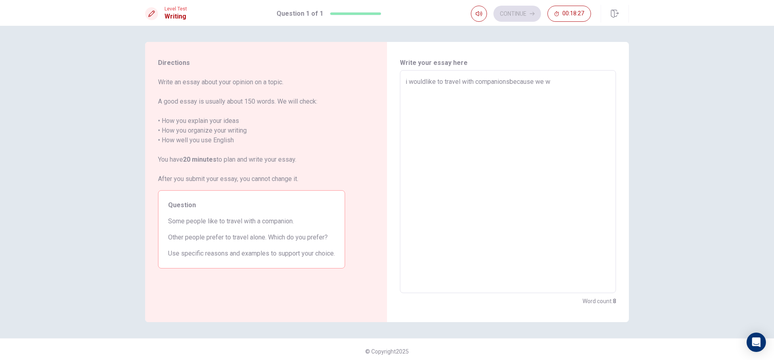
type textarea "x"
type textarea "i wouldlike to travel with companionsbecause we wi"
type textarea "x"
type textarea "i wouldlike to travel with companionsbecause we wil"
type textarea "x"
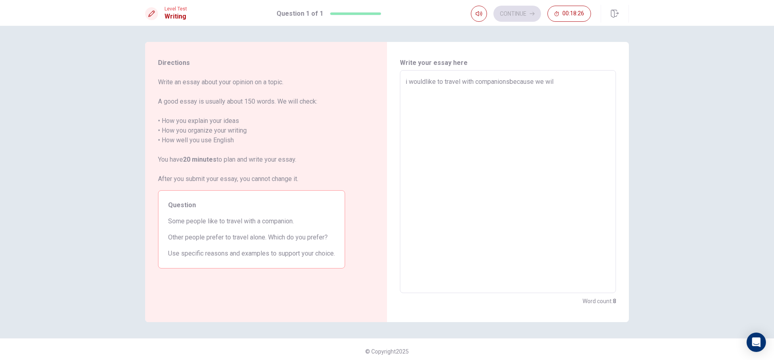
type textarea "i wouldlike to travel with companionsbecause we will"
type textarea "x"
type textarea "i wouldlike to travel with companionsbecause we [PERSON_NAME]"
type textarea "x"
type textarea "i wouldlike to travel with companionsbecause we will"
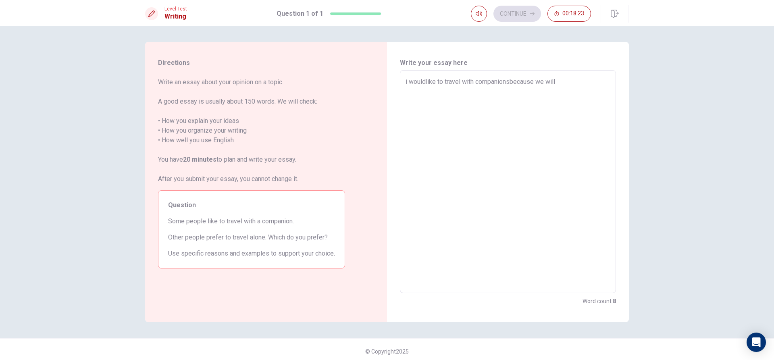
type textarea "x"
type textarea "i wouldlike to travel with companionsbecause we will"
type textarea "x"
type textarea "i wouldlike to travel with companionsbecause we will s"
type textarea "x"
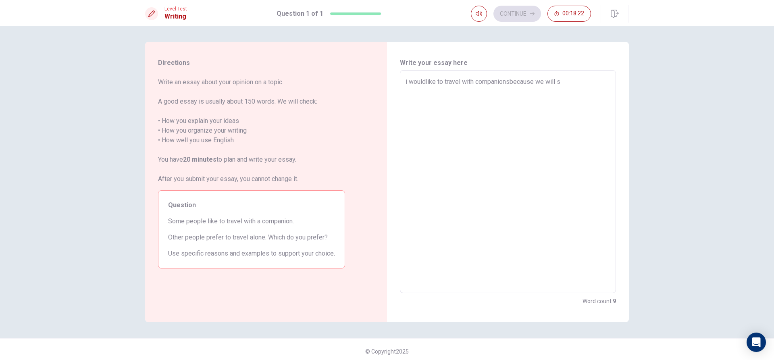
type textarea "i wouldlike to travel with companionsbecause we will st"
type textarea "x"
type textarea "i wouldlike to travel with companionsbecause we will sta"
type textarea "x"
type textarea "i wouldlike to travel with companionsbecause we will stay"
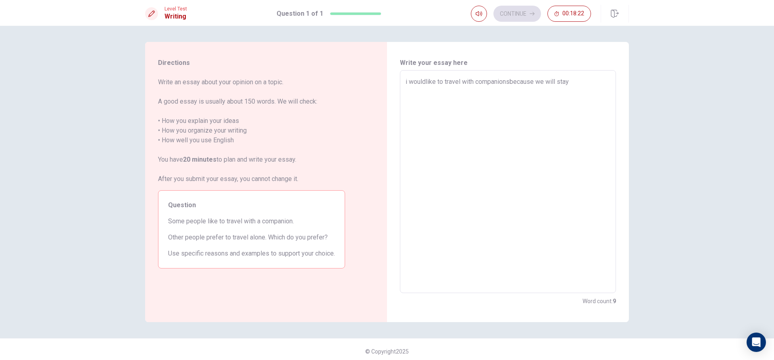
type textarea "x"
type textarea "i wouldlike to travel with companionsbecause we will stay"
type textarea "x"
type textarea "i wouldlike to travel with companionsbecause we will stay w"
type textarea "x"
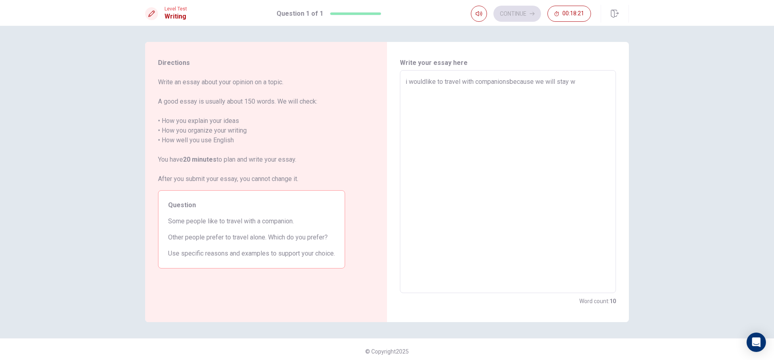
type textarea "i wouldlike to travel with companionsbecause we will stay wi"
type textarea "x"
type textarea "i wouldlike to travel with companionsbecause we will stay wit"
type textarea "x"
type textarea "i wouldlike to travel with companionsbecause we will stay with"
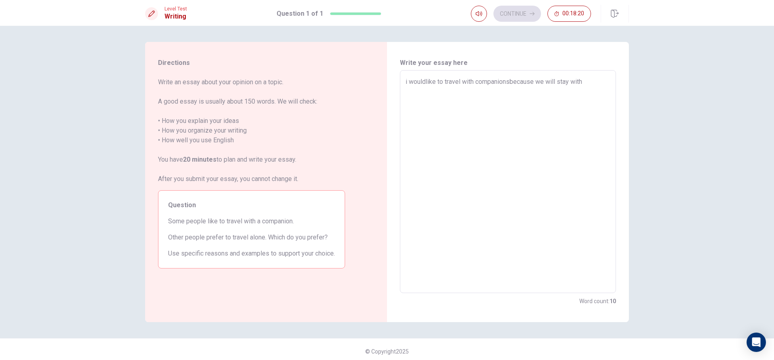
type textarea "x"
type textarea "i wouldlike to travel with companionsbecause we will stay with"
type textarea "x"
type textarea "i wouldlike to travel with companionsbecause we will stay with c"
type textarea "x"
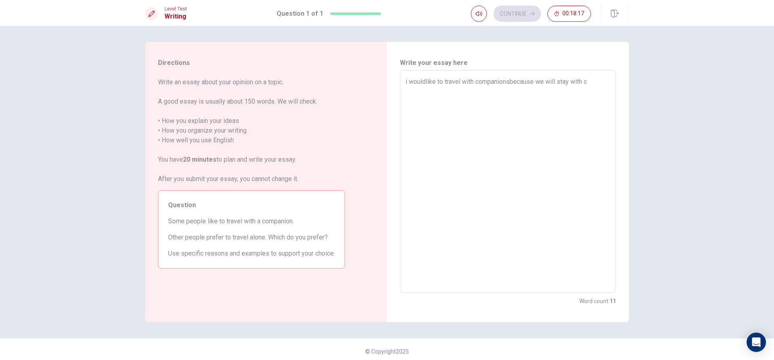
type textarea "i wouldlike to travel with companionsbecause we will stay with co"
type textarea "x"
type textarea "i wouldlike to travel with companionsbecause we will stay with com"
type textarea "x"
type textarea "i wouldlike to travel with companionsbecause we will stay with comm"
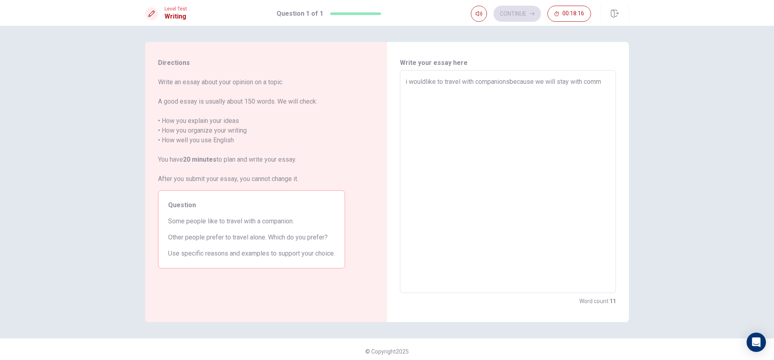
type textarea "x"
type textarea "i wouldlike to travel with companionsbecause we will stay with commu"
type textarea "x"
type textarea "i wouldlike to travel with companionsbecause we will stay with commun"
type textarea "x"
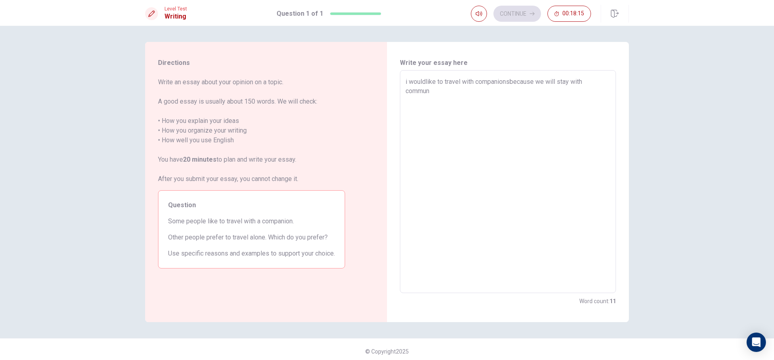
type textarea "i wouldlike to travel with companionsbecause we will stay with communi"
type textarea "x"
type textarea "i wouldlike to travel with companionsbecause we will stay with communit"
type textarea "x"
type textarea "i wouldlike to travel with companionsbecause we will stay with community"
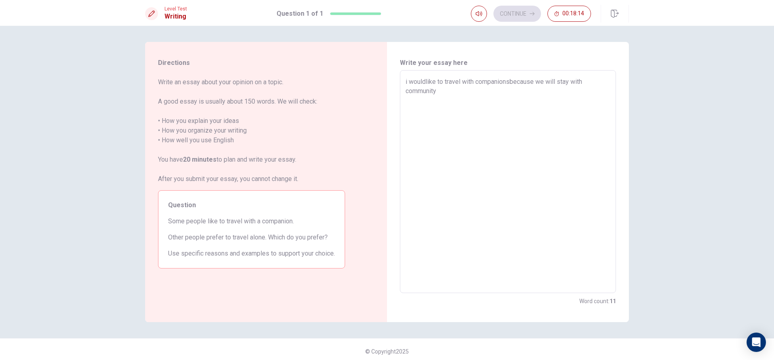
type textarea "x"
type textarea "i wouldlike to travel with companionsbecause we will stay with community"
type textarea "x"
type textarea "i wouldlike to travel with companionsbecause we will stay with community f"
type textarea "x"
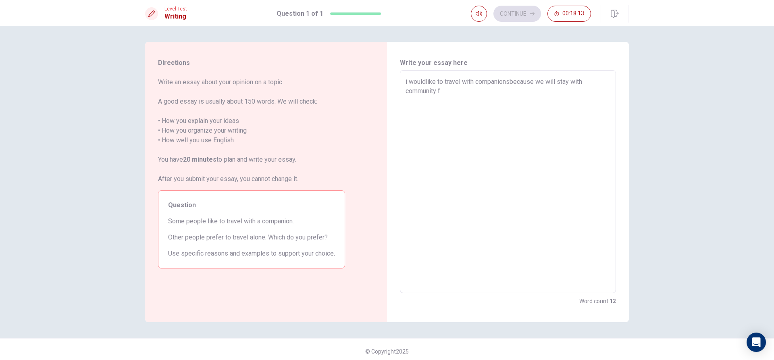
type textarea "i wouldlike to travel with companionsbecause we will stay with community fr"
type textarea "x"
type textarea "i wouldlike to travel with companionsbecause we will stay with community fri"
type textarea "x"
type textarea "i wouldlike to travel with companionsbecause we will stay with community frie"
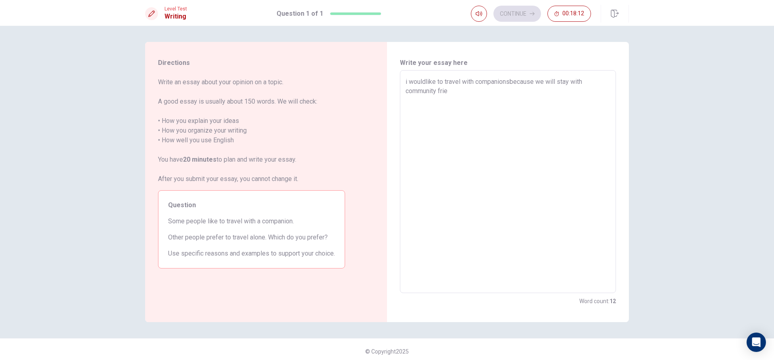
type textarea "x"
type textarea "i wouldlike to travel with companionsbecause we will stay with community frien"
type textarea "x"
type textarea "i wouldlike to travel with companionsbecause we will stay with community friend"
type textarea "x"
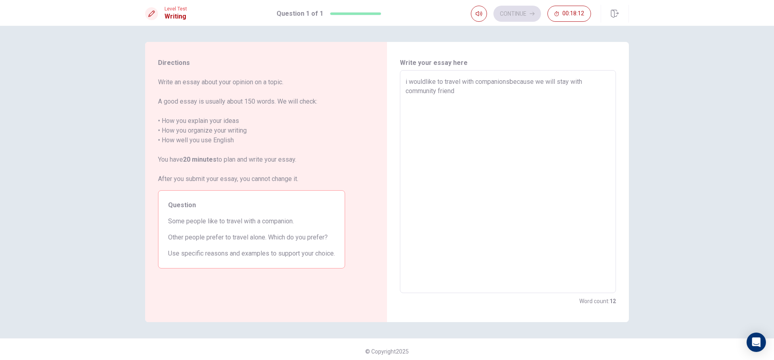
type textarea "i wouldlike to travel with companionsbecause we will stay with community friend"
type textarea "x"
type textarea "i wouldlike to travel with companionsbecause we will stay with community friend"
type textarea "x"
type textarea "i wouldlike to travel with companionsbecause we will stay with community friends"
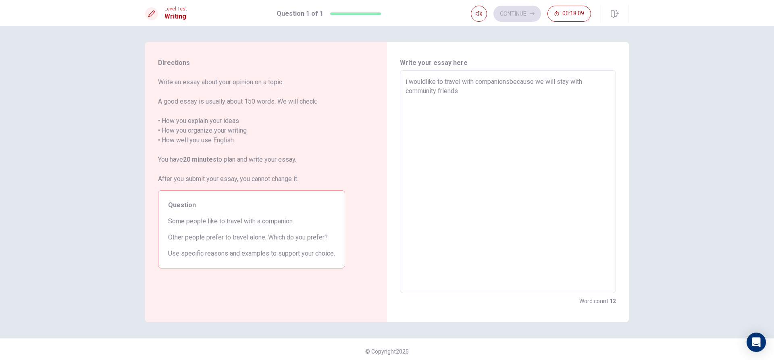
type textarea "x"
type textarea "i wouldlike to travel with companionsbecause we will stay with community friend…"
type textarea "x"
type textarea "i wouldlike to travel with companionsbecause we will stay with community friend…"
type textarea "x"
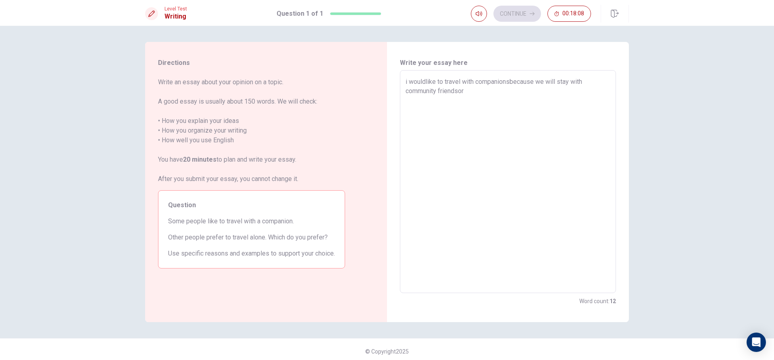
type textarea "i wouldlike to travel with companionsbecause we will stay with community friend…"
type textarea "x"
type textarea "i wouldlike to travel with companionsbecause we will stay with community friend…"
type textarea "x"
type textarea "i wouldlike to travel with companionsbecause we will stay with community friend…"
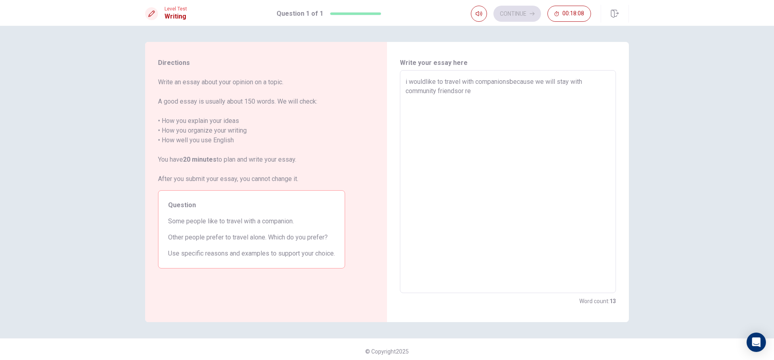
type textarea "x"
type textarea "i wouldlike to travel with companionsbecause we will stay with community friend…"
type textarea "x"
type textarea "i wouldlike to travel with companionsbecause we will stay with community friend…"
type textarea "x"
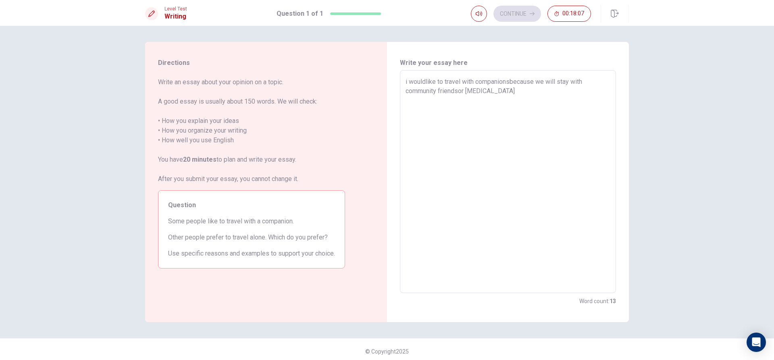
type textarea "i wouldlike to travel with companionsbecause we will stay with community friend…"
type textarea "x"
type textarea "i wouldlike to travel with companionsbecause we will stay with community friend…"
type textarea "x"
type textarea "i wouldlike to travel with companionsbecause we will stay with community friend…"
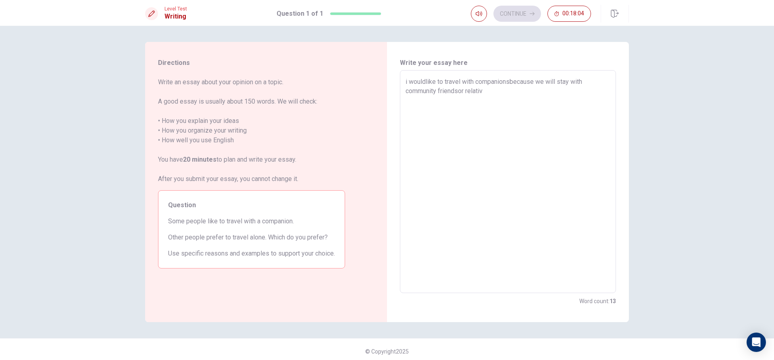
type textarea "x"
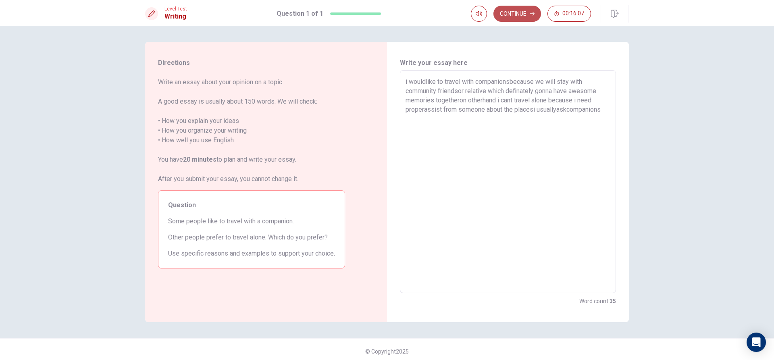
click at [503, 6] on button "Continue" at bounding box center [517, 14] width 48 height 16
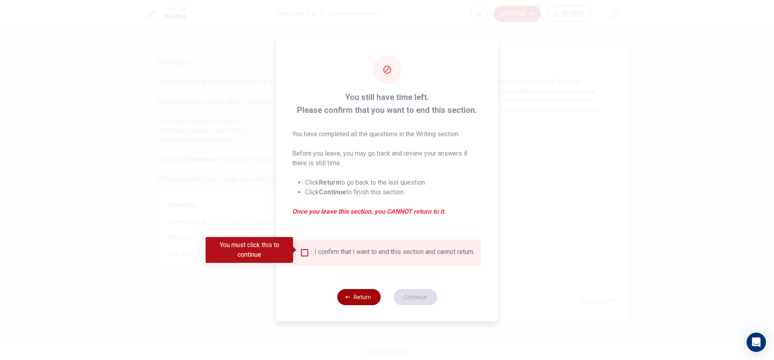
click at [354, 305] on button "Return" at bounding box center [359, 297] width 44 height 16
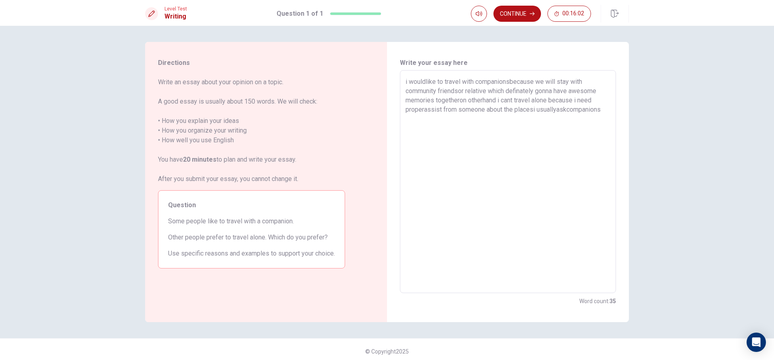
click at [530, 110] on textarea "i wouldlike to travel with companionsbecause we will stay with community friend…" at bounding box center [507, 182] width 205 height 210
click at [533, 109] on textarea "i wouldlike to travel with companionsbecause we will stay with community friend…" at bounding box center [507, 182] width 205 height 210
click at [592, 110] on textarea "i wouldlike to travel with companionsbecause we will stay with community friend…" at bounding box center [507, 182] width 205 height 210
click at [596, 108] on textarea "i wouldlike to travel with companionsbecause we will stay with community friend…" at bounding box center [507, 182] width 205 height 210
click at [421, 109] on textarea "i wouldlike to travel with companionsbecause we will stay with community friend…" at bounding box center [507, 182] width 205 height 210
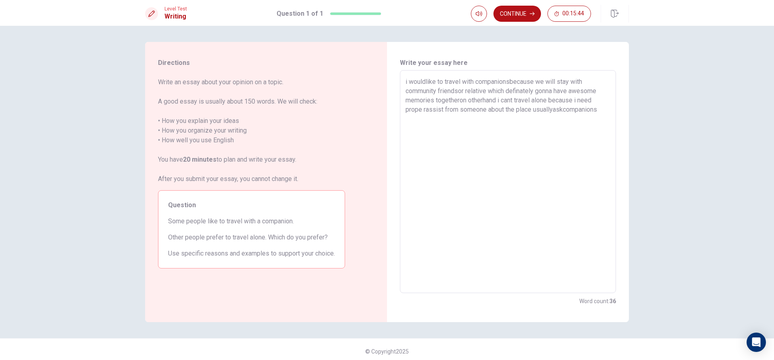
click at [424, 108] on textarea "i wouldlike to travel with companionsbecause we will stay with community friend…" at bounding box center [507, 182] width 205 height 210
click at [554, 110] on textarea "i wouldlike to travel with companionsbecause we will stay with community friend…" at bounding box center [507, 182] width 205 height 210
click at [563, 108] on textarea "i wouldlike to travel with companionsbecause we will stay with community friend…" at bounding box center [507, 182] width 205 height 210
click at [600, 106] on textarea "i wouldlike to travel with companionsbecause we will stay with community friend…" at bounding box center [507, 182] width 205 height 210
click at [459, 98] on textarea "i wouldlike to travel with companionsbecause we will stay with community friend…" at bounding box center [507, 182] width 205 height 210
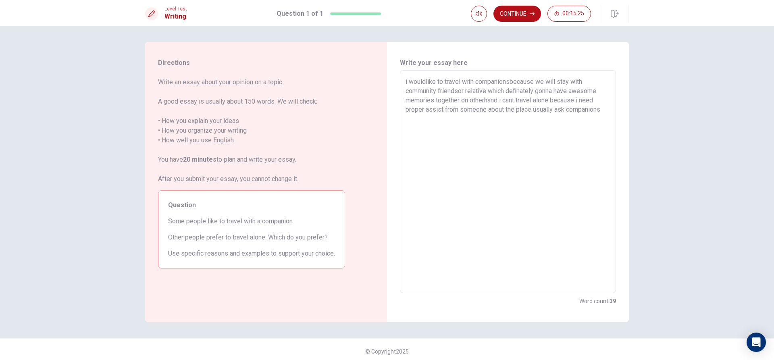
click at [484, 100] on textarea "i wouldlike to travel with companionsbecause we will stay with community friend…" at bounding box center [507, 182] width 205 height 210
click at [602, 109] on textarea "i wouldlike to travel with companionsbecause we will stay with community friend…" at bounding box center [507, 182] width 205 height 210
click at [598, 109] on textarea "i wouldlike to travel with companionsbecause we will stay with community friend…" at bounding box center [507, 182] width 205 height 210
click at [601, 108] on textarea "i wouldlike to travel with companionsbecause we will stay with community friend…" at bounding box center [507, 182] width 205 height 210
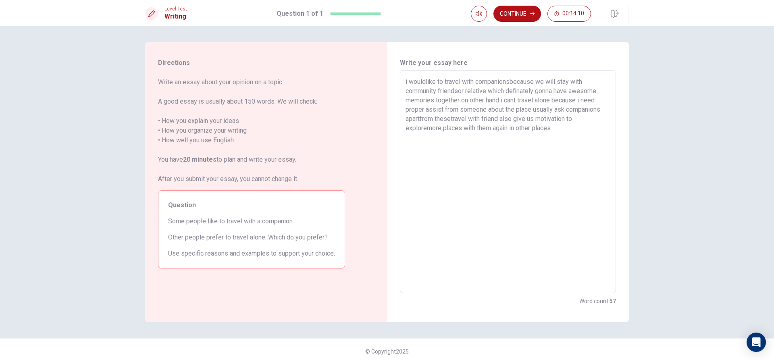
click at [424, 76] on div "i wouldlike to travel with companionsbecause we will stay with community friend…" at bounding box center [508, 181] width 216 height 223
click at [424, 81] on textarea "i wouldlike to travel with companionsbecause we will stay with community friend…" at bounding box center [507, 182] width 205 height 210
click at [425, 125] on textarea "i wouldlike to travel with companionsbecause we will stay with community friend…" at bounding box center [507, 182] width 205 height 210
click at [534, 117] on textarea "i wouldlike to travel with companionsbecause we will stay with community friend…" at bounding box center [507, 182] width 205 height 210
click at [535, 130] on textarea "i wouldlike to travel with companionsbecause we will stay with community friend…" at bounding box center [507, 182] width 205 height 210
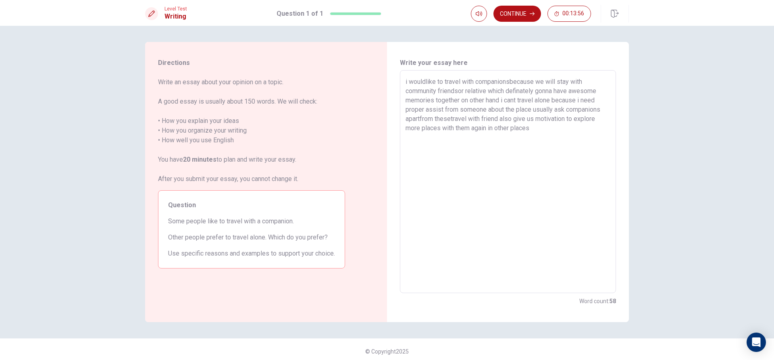
click at [529, 131] on textarea "i wouldlike to travel with companionsbecause we will stay with community friend…" at bounding box center [507, 182] width 205 height 210
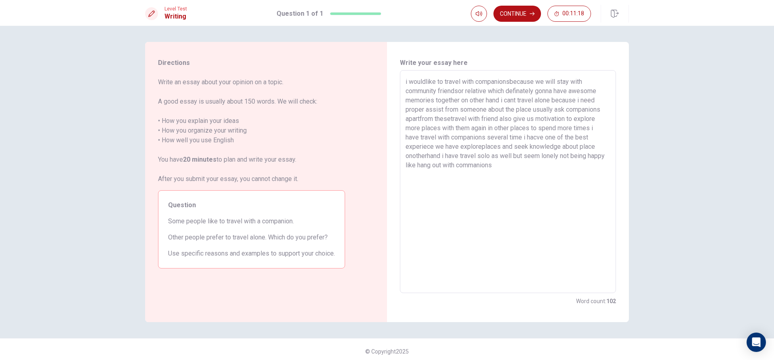
click at [478, 143] on textarea "i wouldlike to travel with companionsbecause we will stay with community friend…" at bounding box center [507, 182] width 205 height 210
click at [493, 164] on textarea "i wouldlike to travel with companionsbecause we will stay with community friend…" at bounding box center [507, 182] width 205 height 210
click at [525, 12] on button "Continue" at bounding box center [517, 14] width 48 height 16
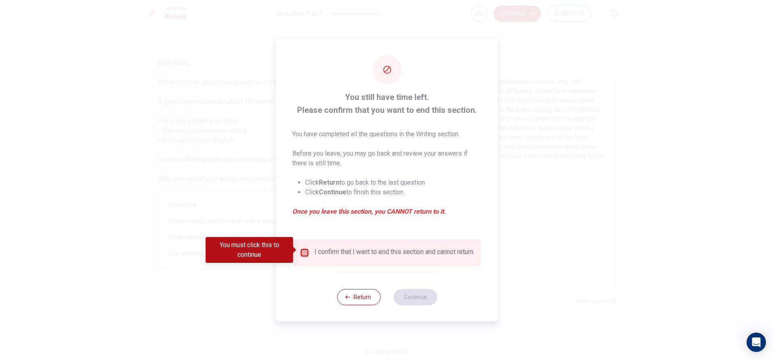
click at [302, 253] on input "You must click this to continue" at bounding box center [305, 253] width 10 height 10
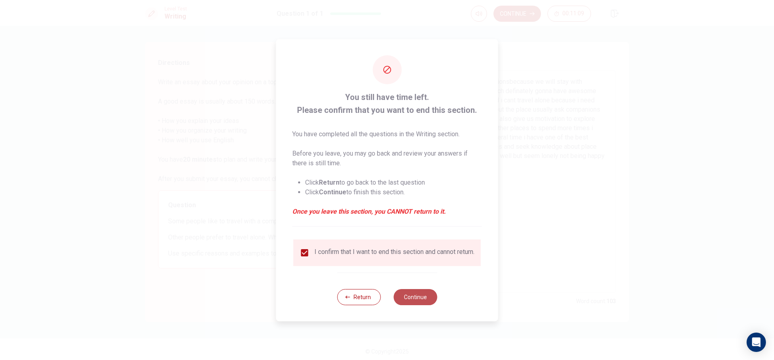
click at [421, 297] on button "Continue" at bounding box center [415, 297] width 44 height 16
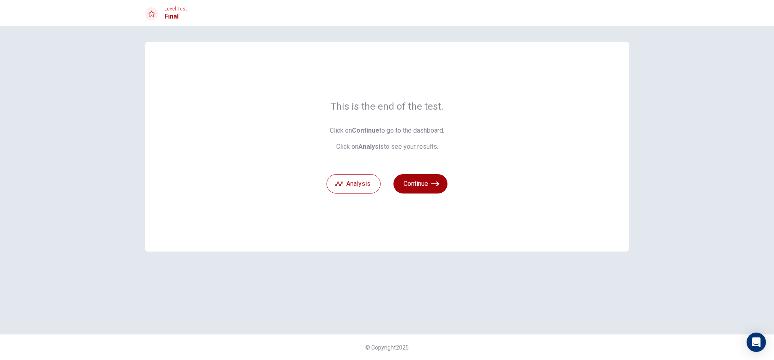
click at [429, 181] on button "Continue" at bounding box center [420, 183] width 54 height 19
